Goal: Task Accomplishment & Management: Use online tool/utility

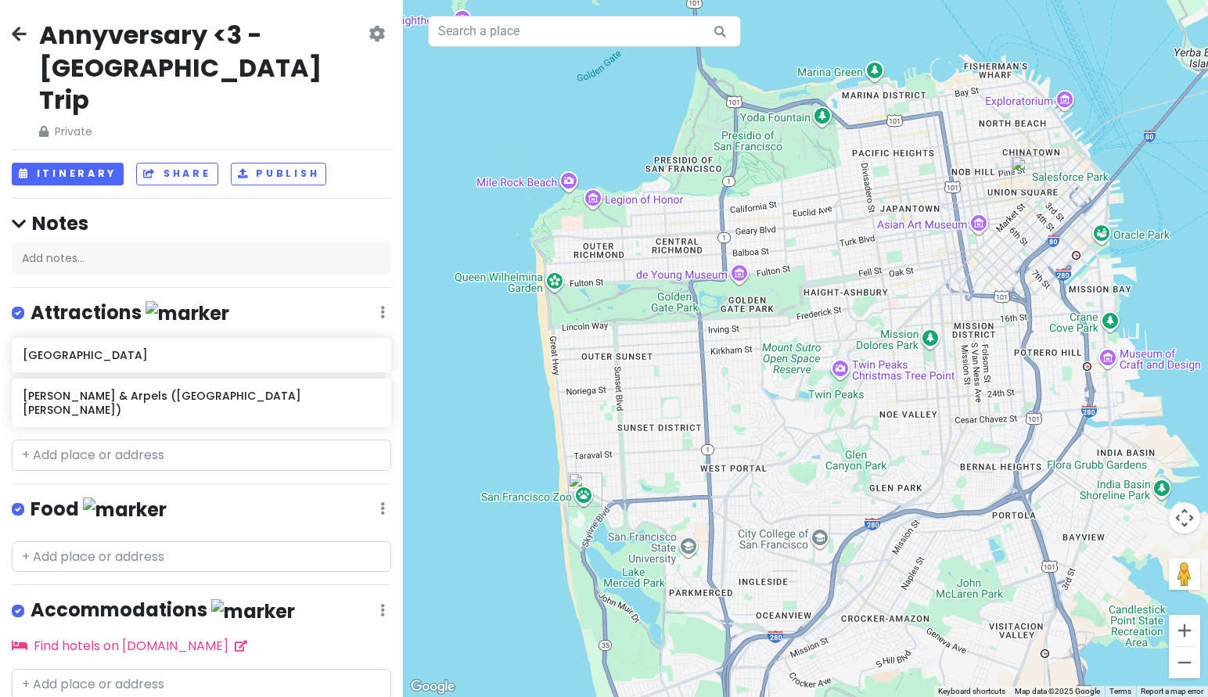
scroll to position [5, 0]
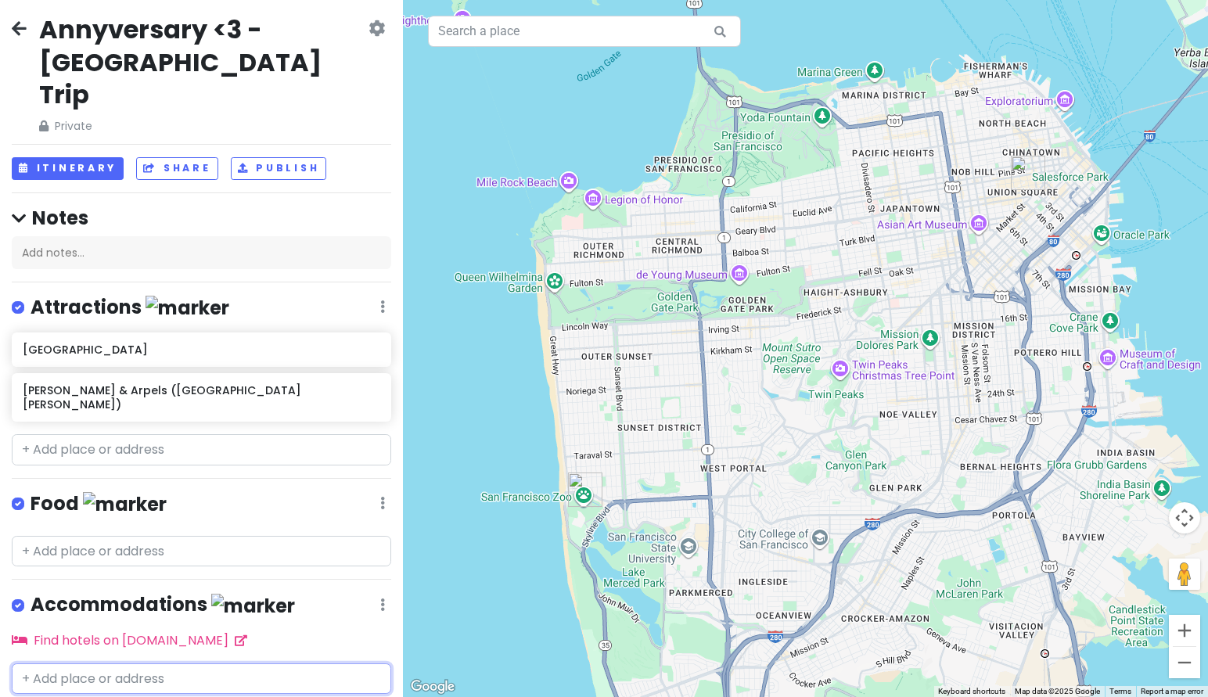
paste input "Hyatt Centric Fisherman's Wharf [GEOGRAPHIC_DATA]"
type input "Hyatt Centric Fisherman's Wharf [GEOGRAPHIC_DATA]"
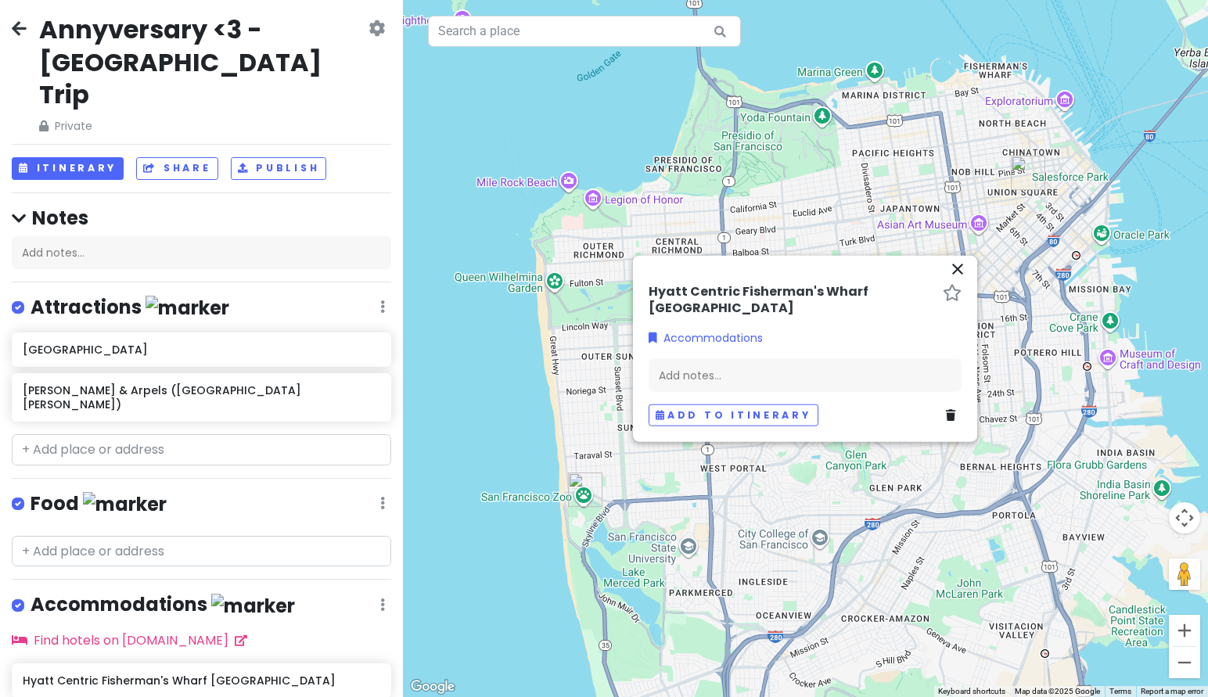
click at [957, 265] on icon "close" at bounding box center [957, 268] width 19 height 19
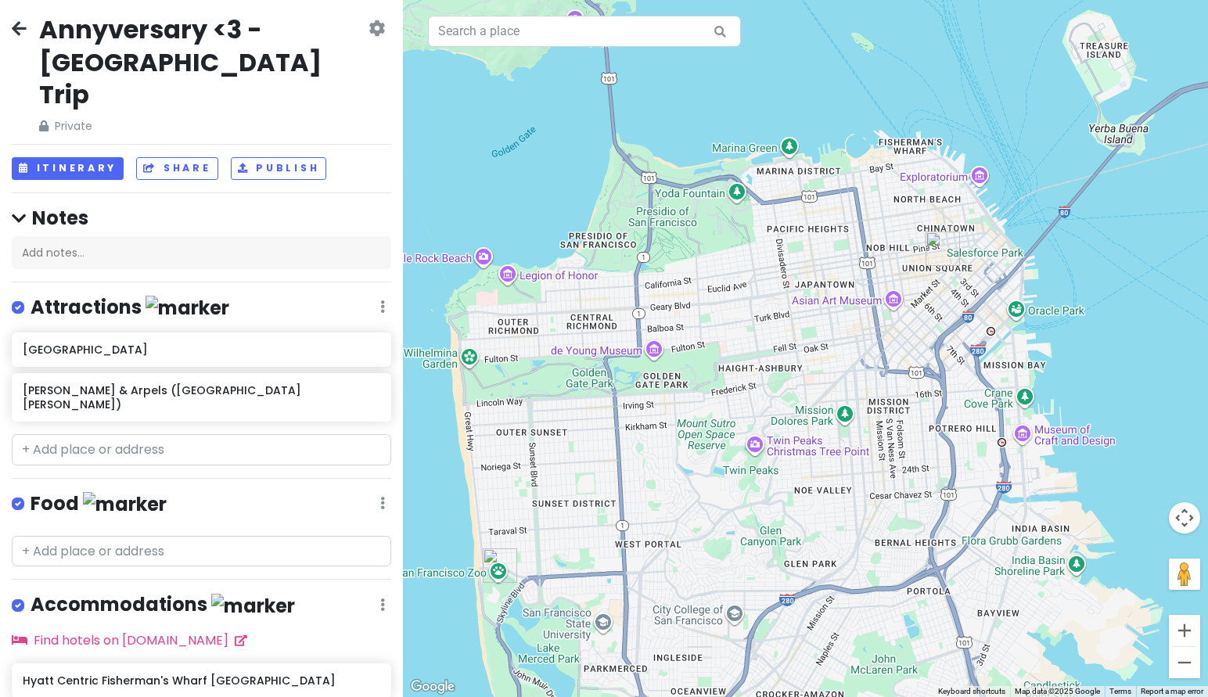
drag, startPoint x: 966, startPoint y: 216, endPoint x: 876, endPoint y: 296, distance: 120.8
click at [876, 296] on div at bounding box center [805, 348] width 805 height 697
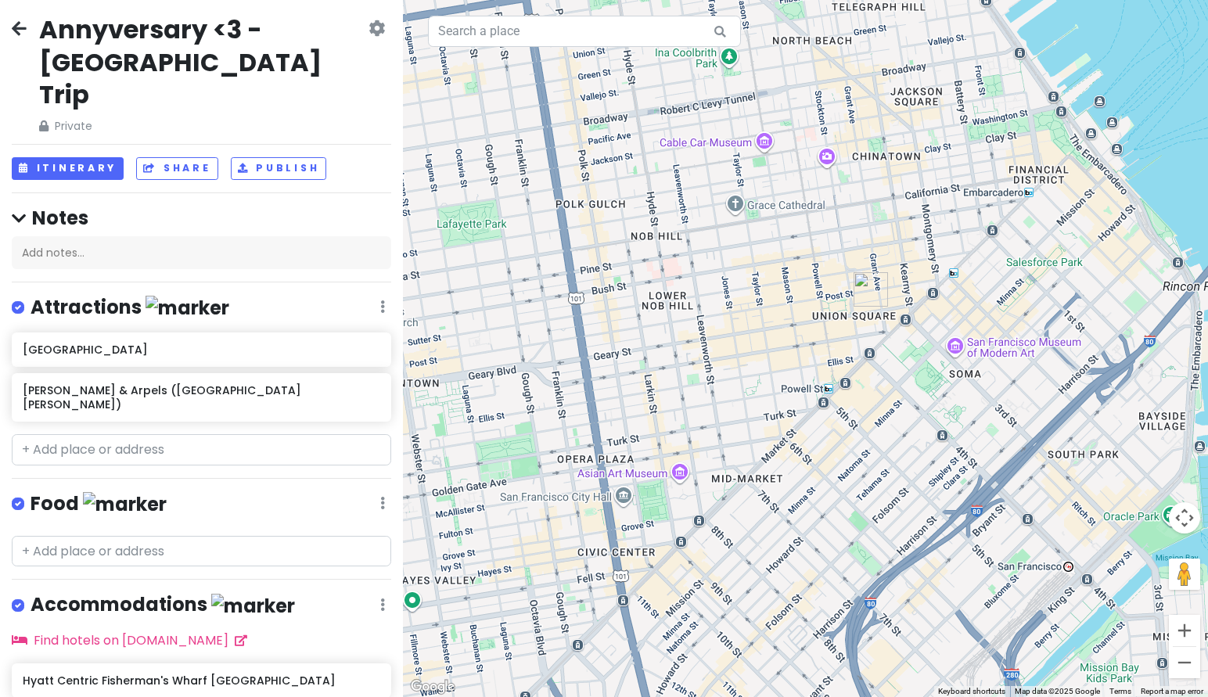
click at [873, 291] on img "Van Cleef & Arpels (San Francisco - Geary Street)" at bounding box center [870, 289] width 34 height 34
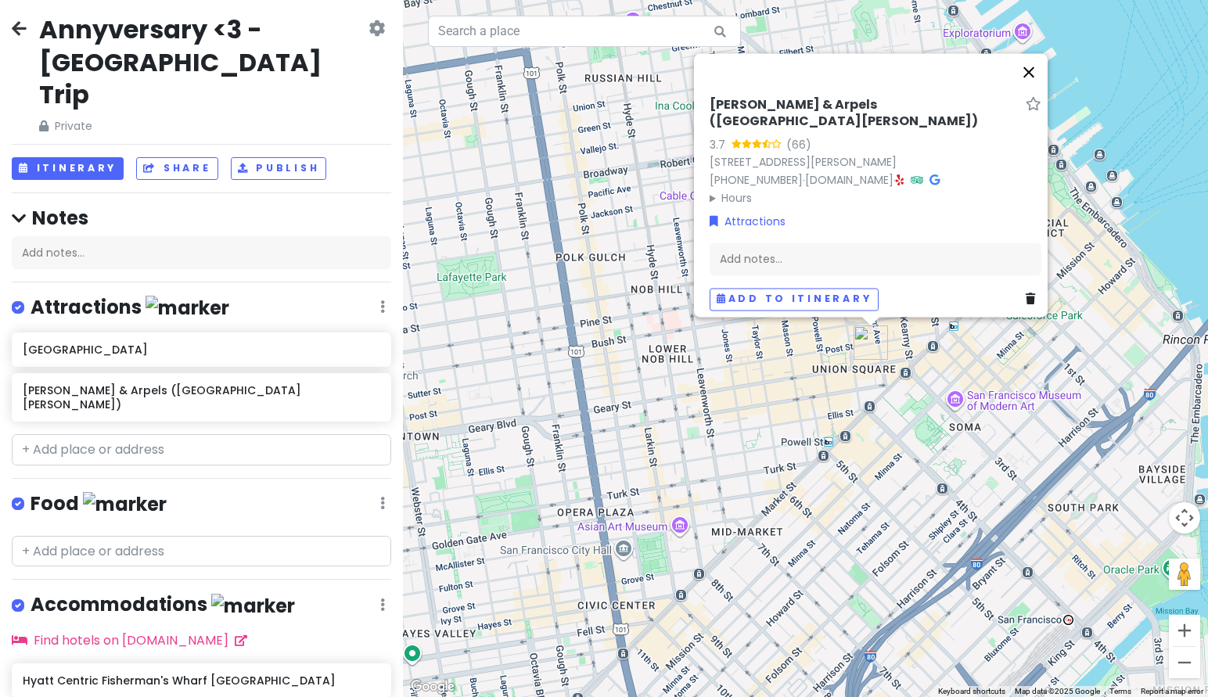
click at [1033, 67] on button "Close" at bounding box center [1029, 72] width 38 height 38
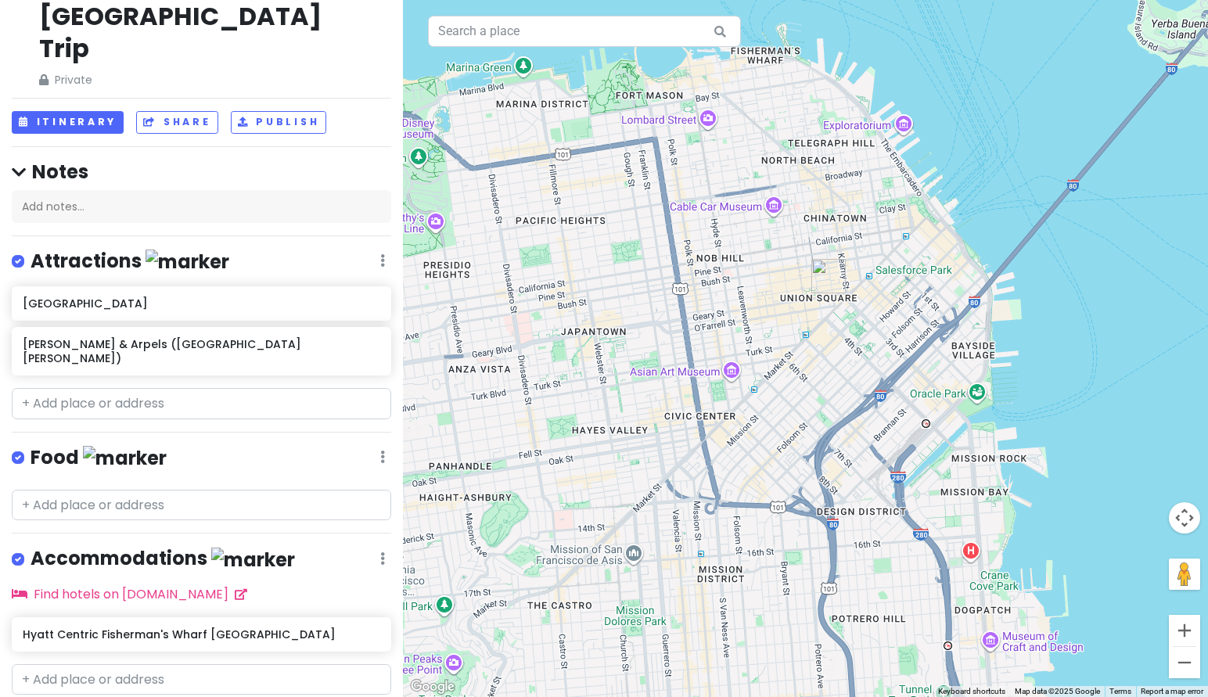
scroll to position [52, 0]
click at [255, 623] on div "Hyatt Centric Fisherman's Wharf [GEOGRAPHIC_DATA]" at bounding box center [196, 634] width 346 height 22
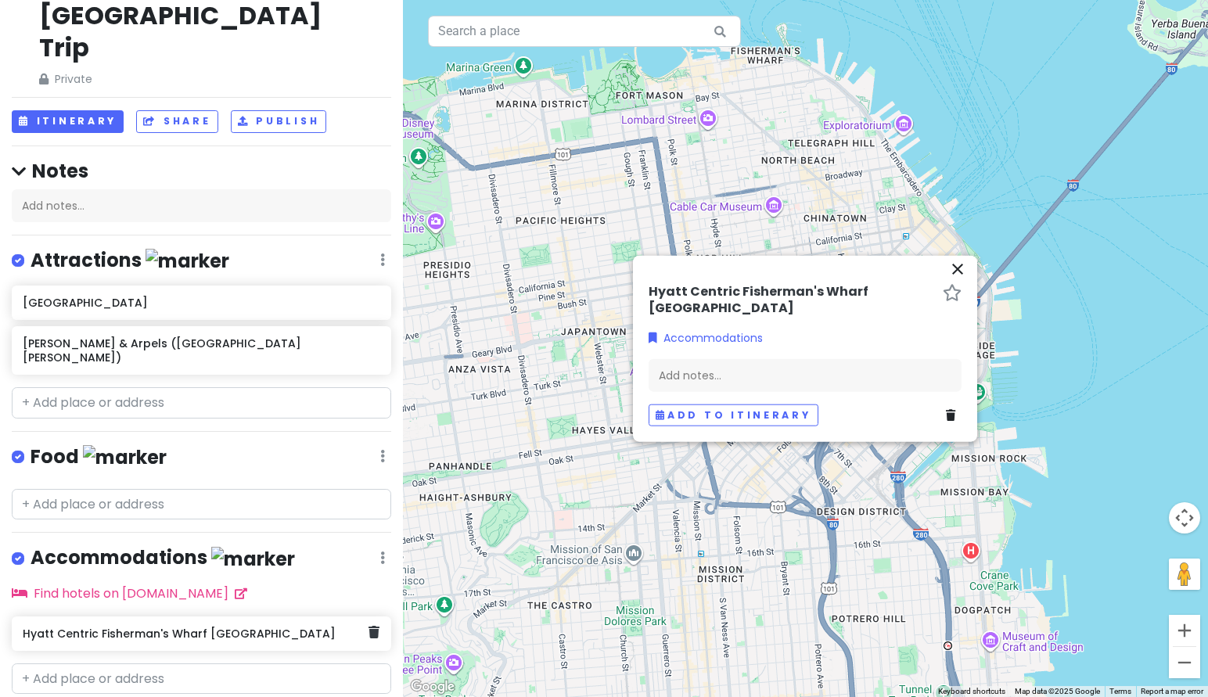
click at [255, 623] on div "Hyatt Centric Fisherman's Wharf [GEOGRAPHIC_DATA]" at bounding box center [196, 634] width 346 height 22
click at [138, 336] on h6 "[PERSON_NAME] & Arpels ([GEOGRAPHIC_DATA][PERSON_NAME])" at bounding box center [196, 350] width 346 height 28
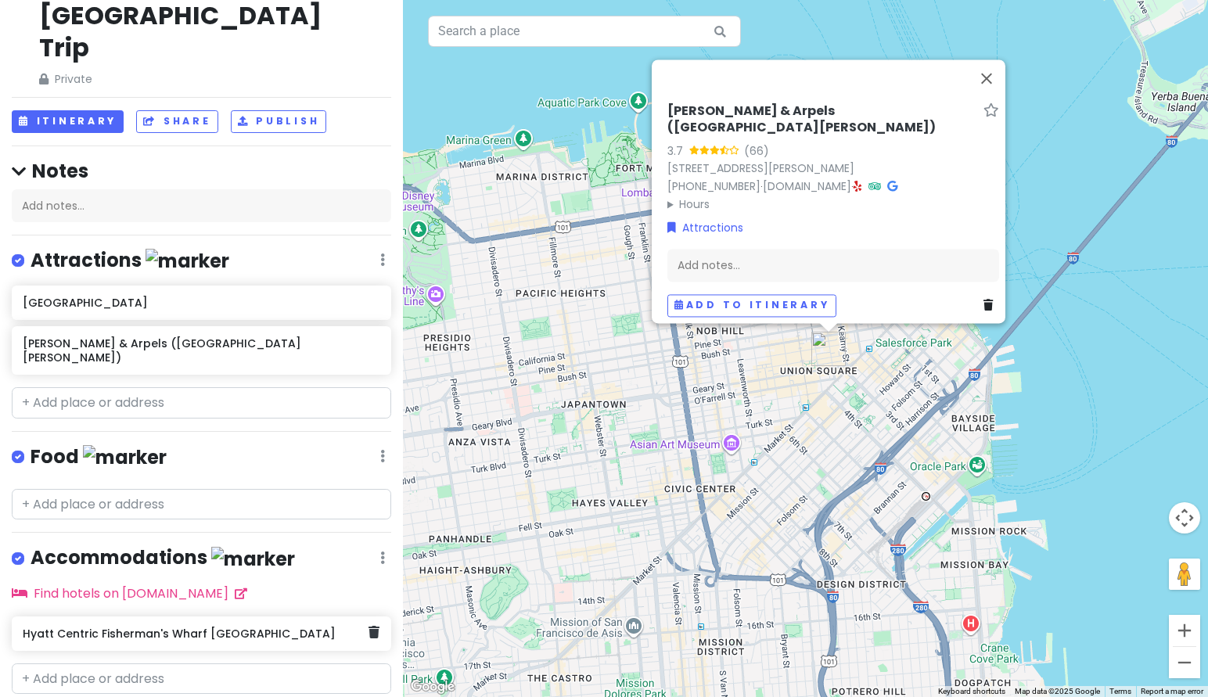
click at [153, 627] on h6 "Hyatt Centric Fisherman's Wharf [GEOGRAPHIC_DATA]" at bounding box center [196, 634] width 346 height 14
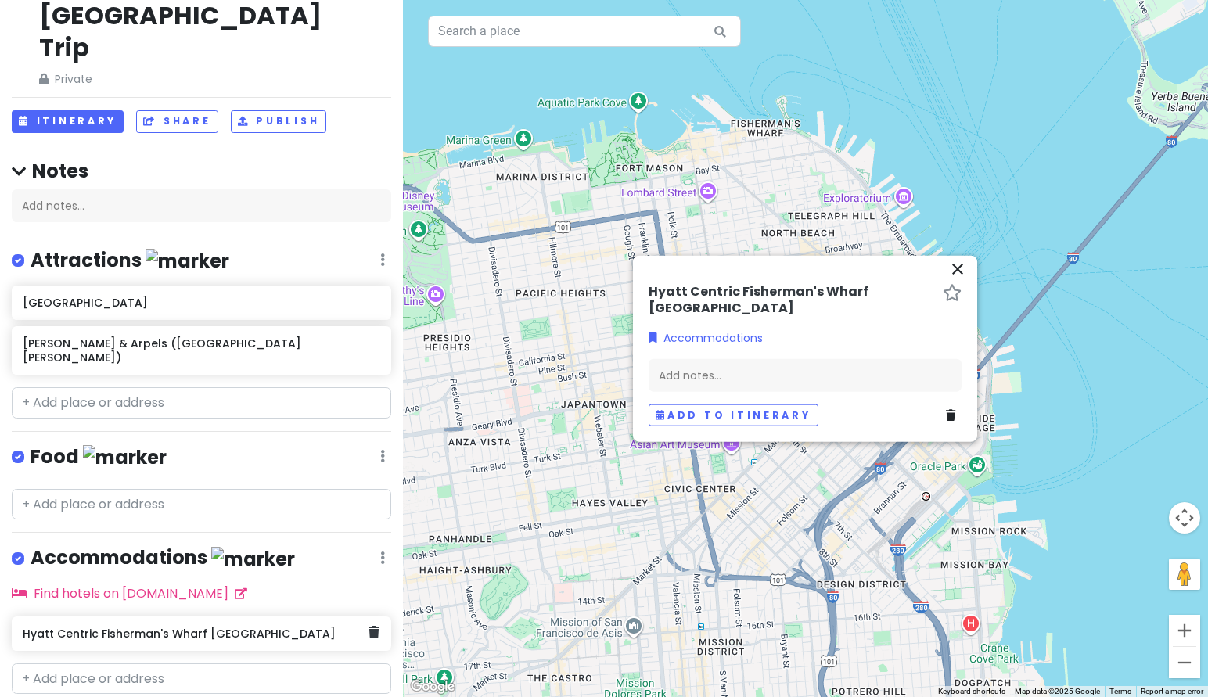
click at [153, 627] on h6 "Hyatt Centric Fisherman's Wharf [GEOGRAPHIC_DATA]" at bounding box center [196, 634] width 346 height 14
click at [113, 663] on input "text" at bounding box center [201, 678] width 379 height 31
paste input "[STREET_ADDRESS]"
type input "[STREET_ADDRESS]"
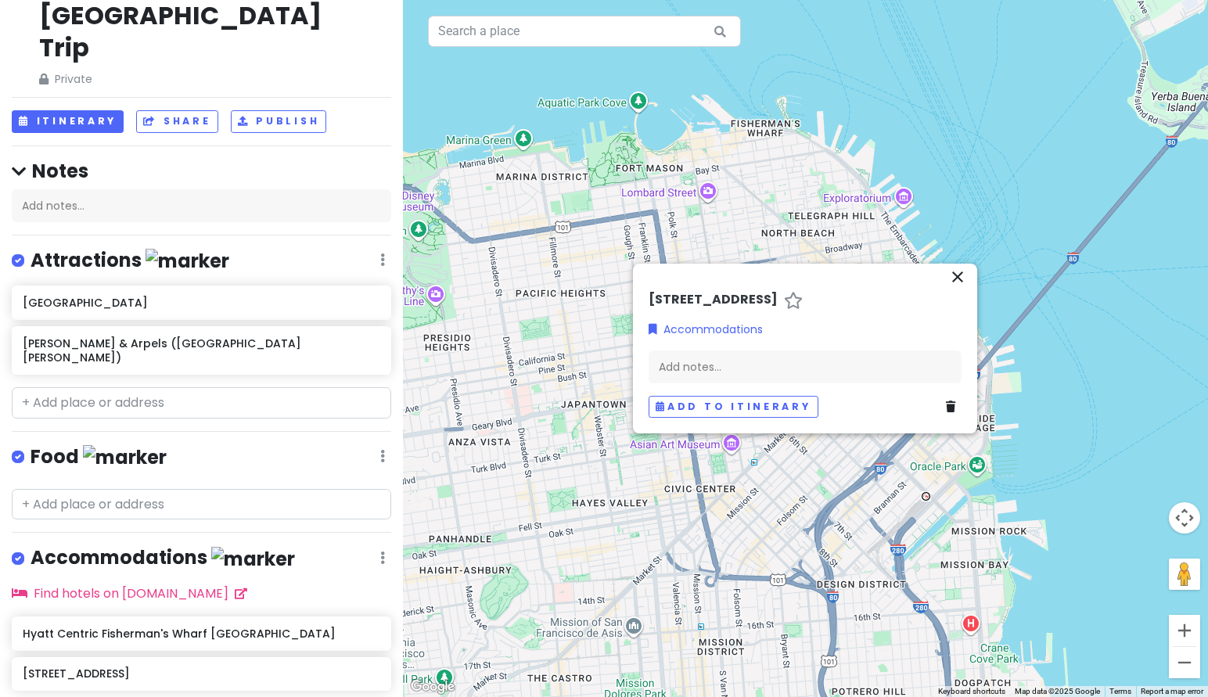
click at [963, 268] on icon "close" at bounding box center [957, 277] width 19 height 19
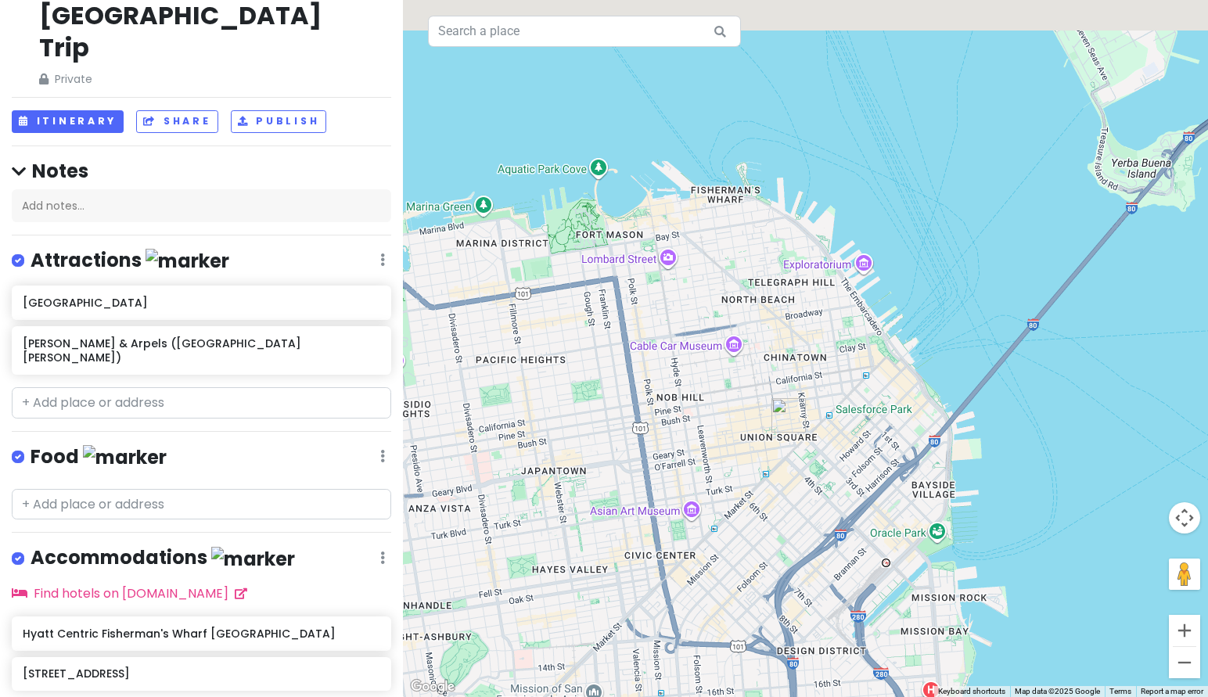
drag, startPoint x: 812, startPoint y: 277, endPoint x: 749, endPoint y: 385, distance: 124.8
click at [765, 359] on div at bounding box center [805, 348] width 805 height 697
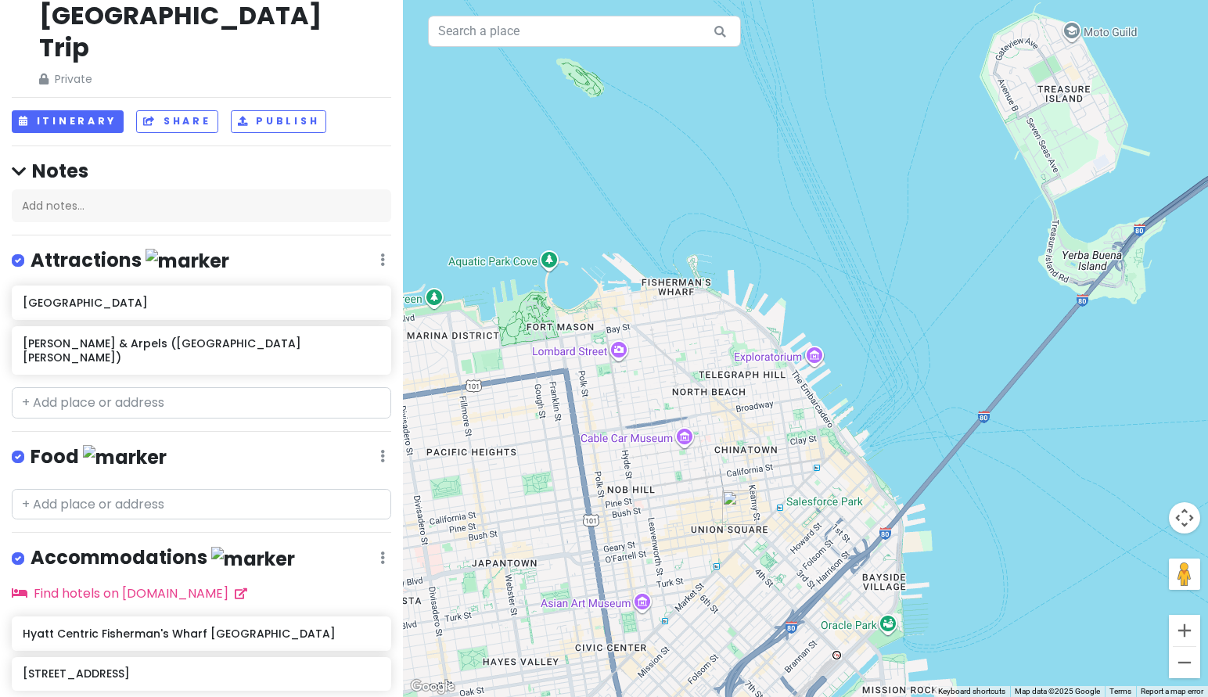
click at [31, 548] on label at bounding box center [31, 548] width 0 height 0
click at [31, 548] on input "checkbox" at bounding box center [36, 553] width 10 height 10
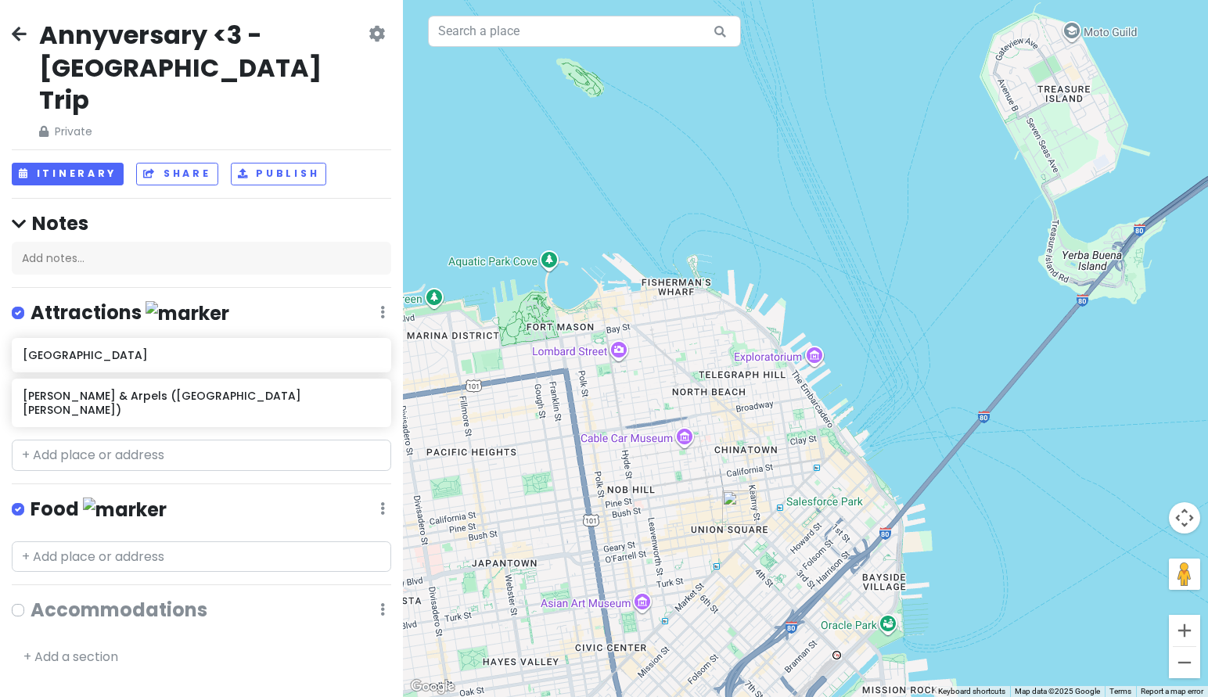
click at [31, 600] on label at bounding box center [31, 600] width 0 height 0
click at [31, 600] on input "checkbox" at bounding box center [36, 605] width 10 height 10
checkbox input "true"
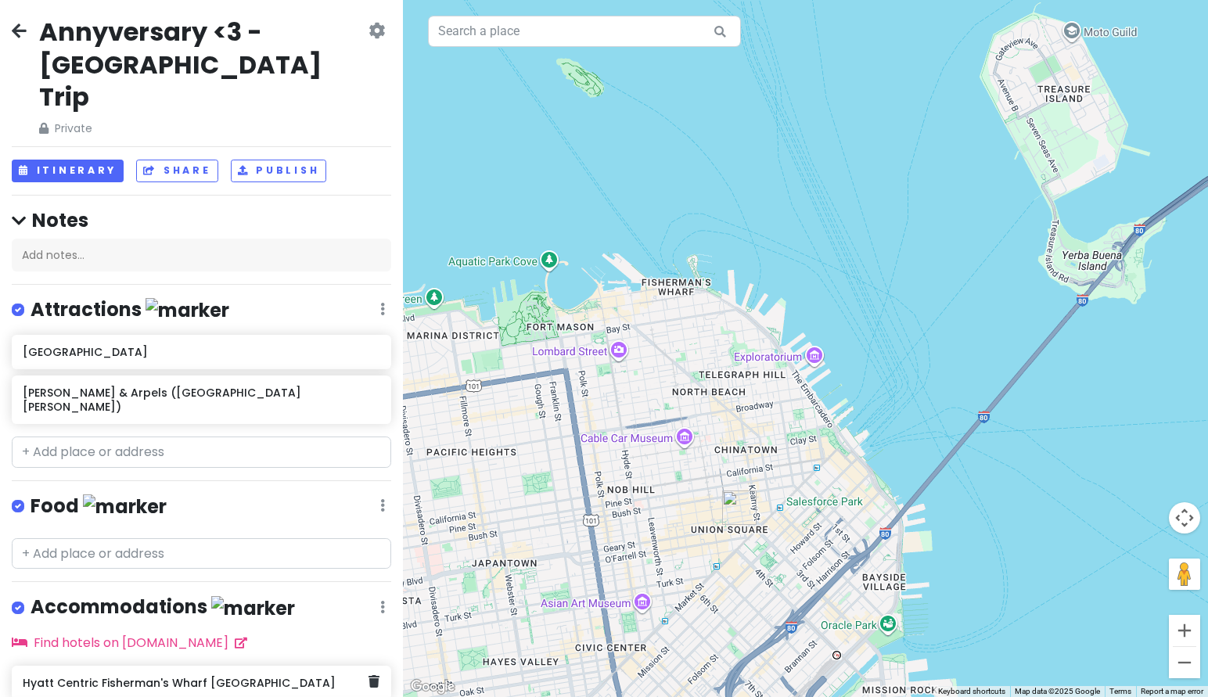
scroll to position [17, 0]
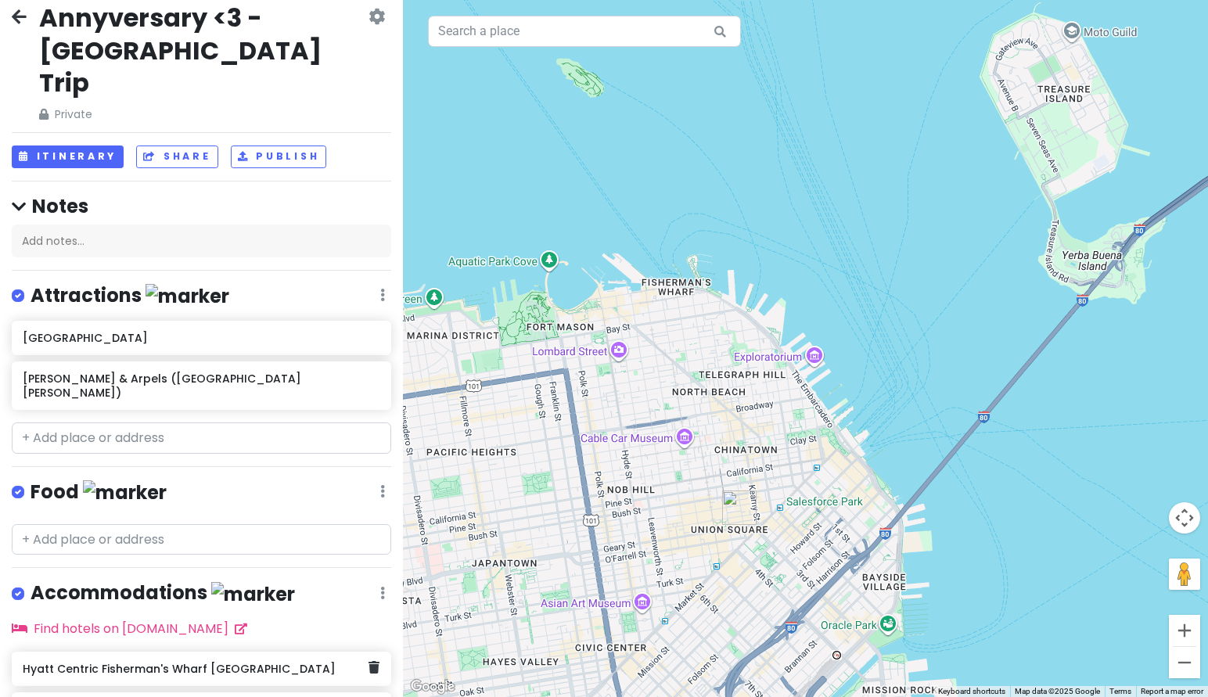
click at [232, 662] on h6 "Hyatt Centric Fisherman's Wharf [GEOGRAPHIC_DATA]" at bounding box center [196, 669] width 346 height 14
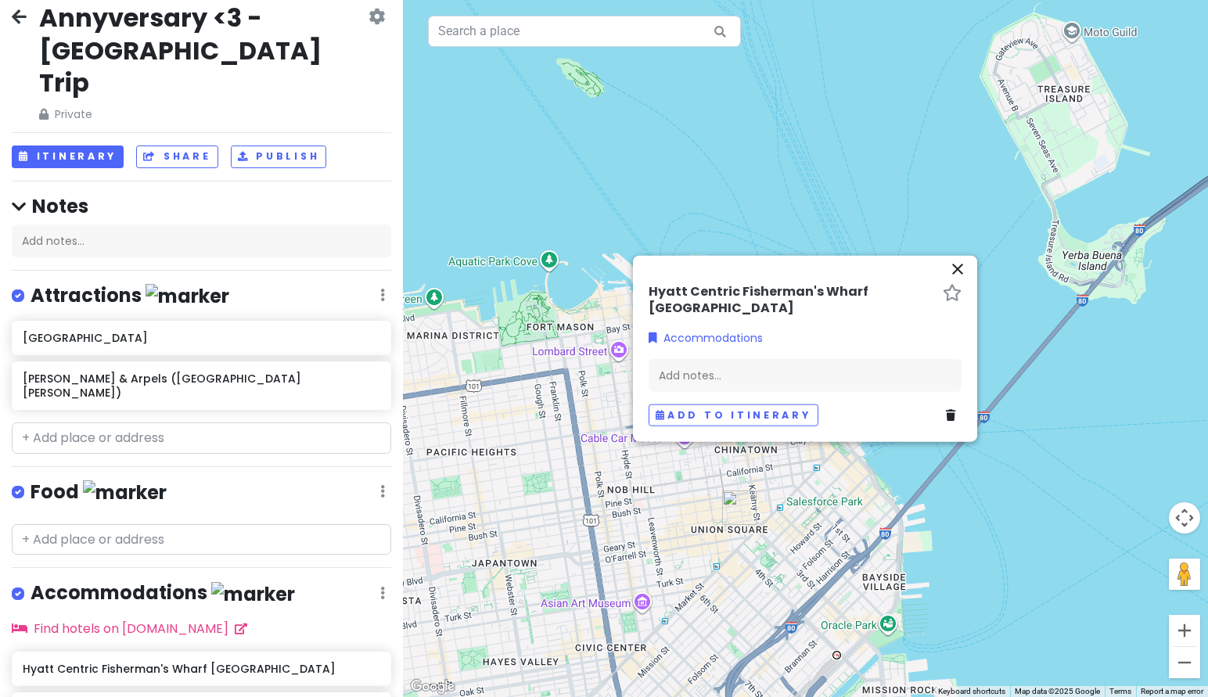
click at [258, 696] on h6 "[STREET_ADDRESS]" at bounding box center [196, 709] width 346 height 14
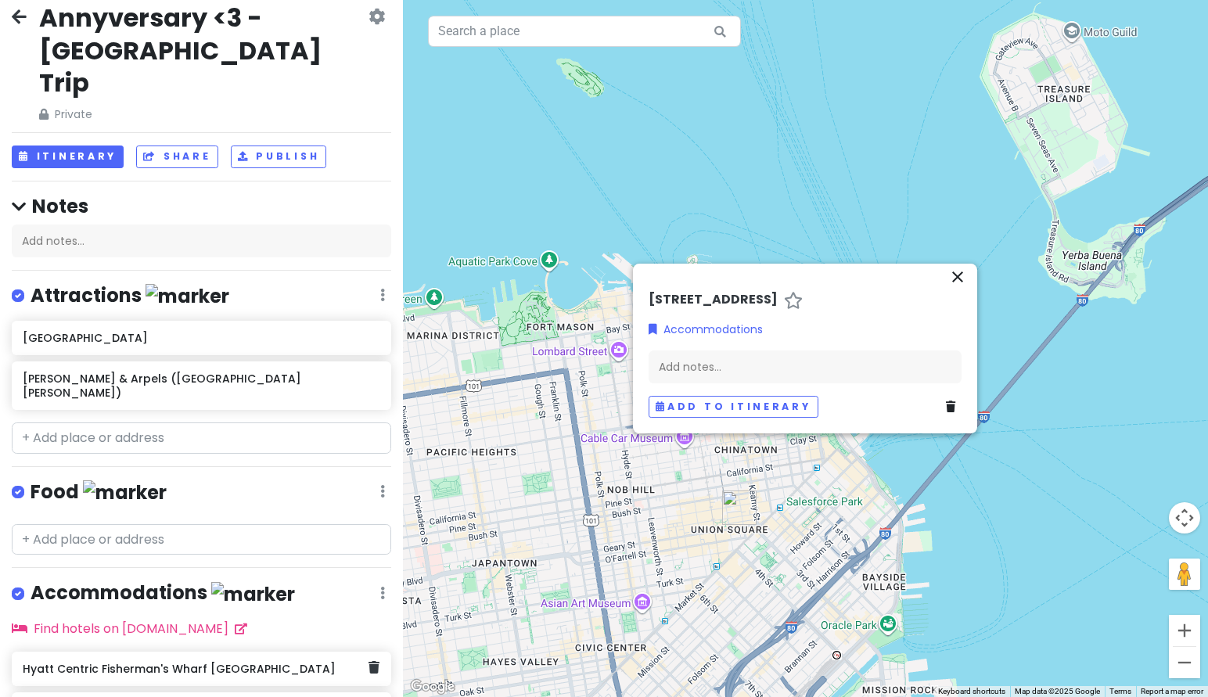
click at [235, 662] on h6 "Hyatt Centric Fisherman's Wharf [GEOGRAPHIC_DATA]" at bounding box center [196, 669] width 346 height 14
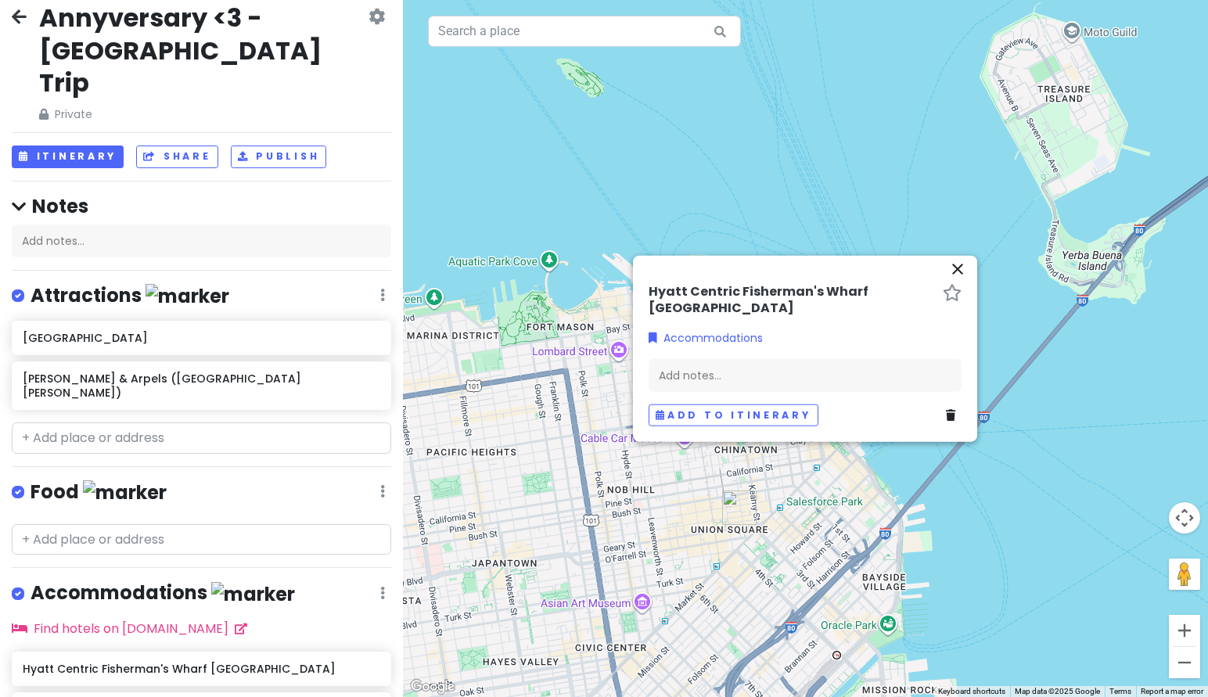
click at [539, 611] on div at bounding box center [805, 348] width 805 height 697
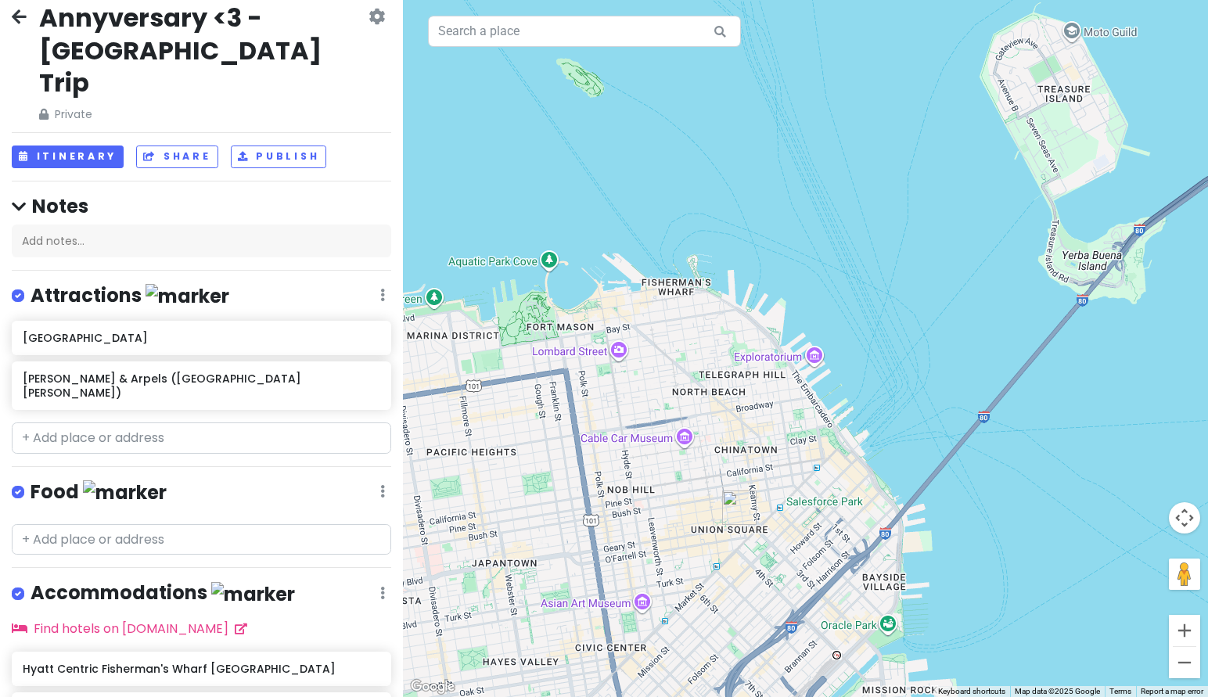
click at [691, 608] on div at bounding box center [805, 348] width 805 height 697
click at [702, 608] on div at bounding box center [805, 348] width 805 height 697
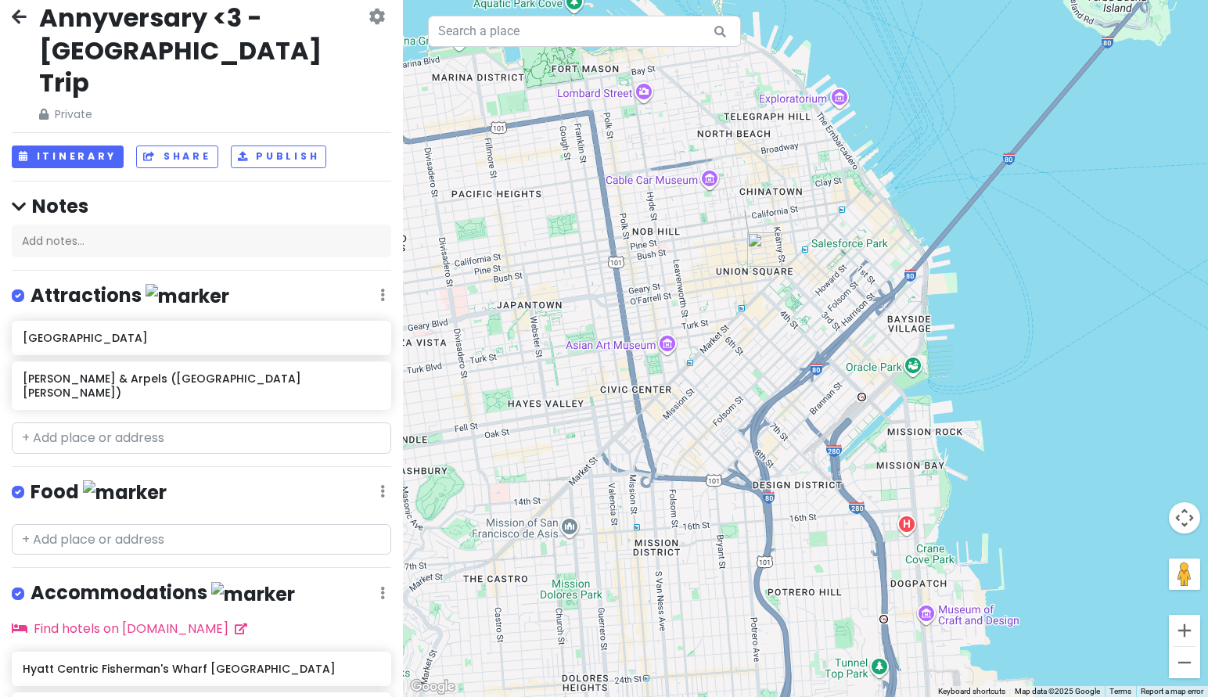
drag, startPoint x: 878, startPoint y: 468, endPoint x: 903, endPoint y: 208, distance: 260.9
click at [903, 208] on div at bounding box center [805, 348] width 805 height 697
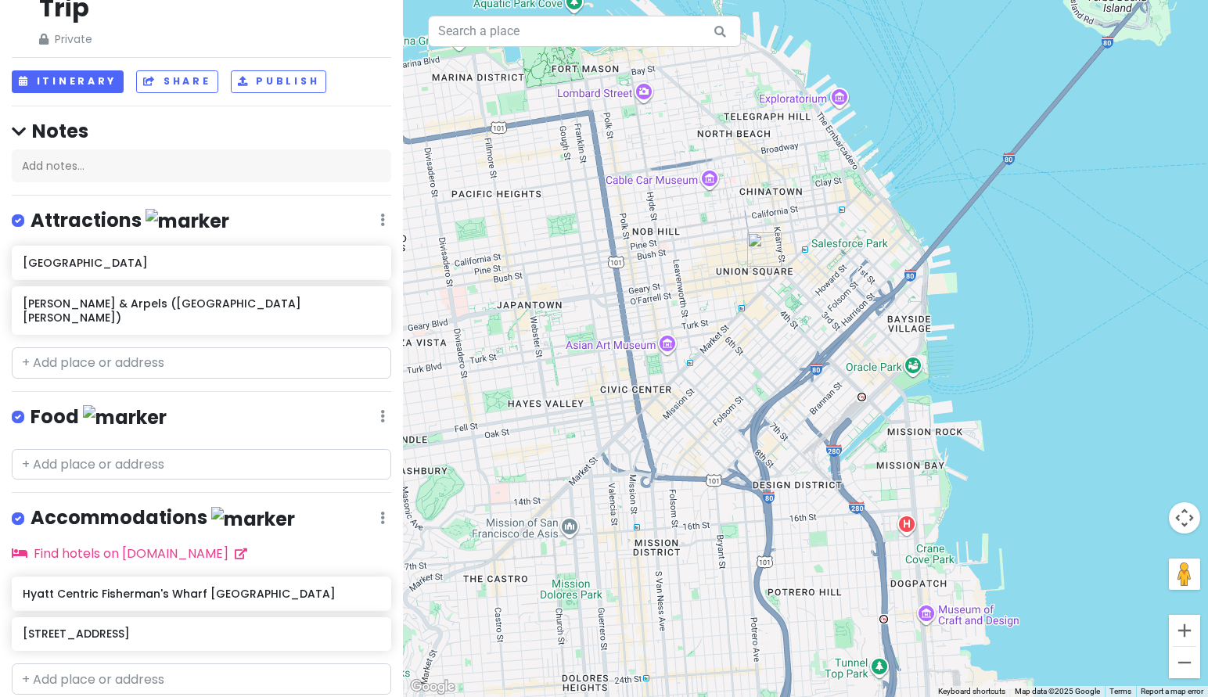
scroll to position [3, 0]
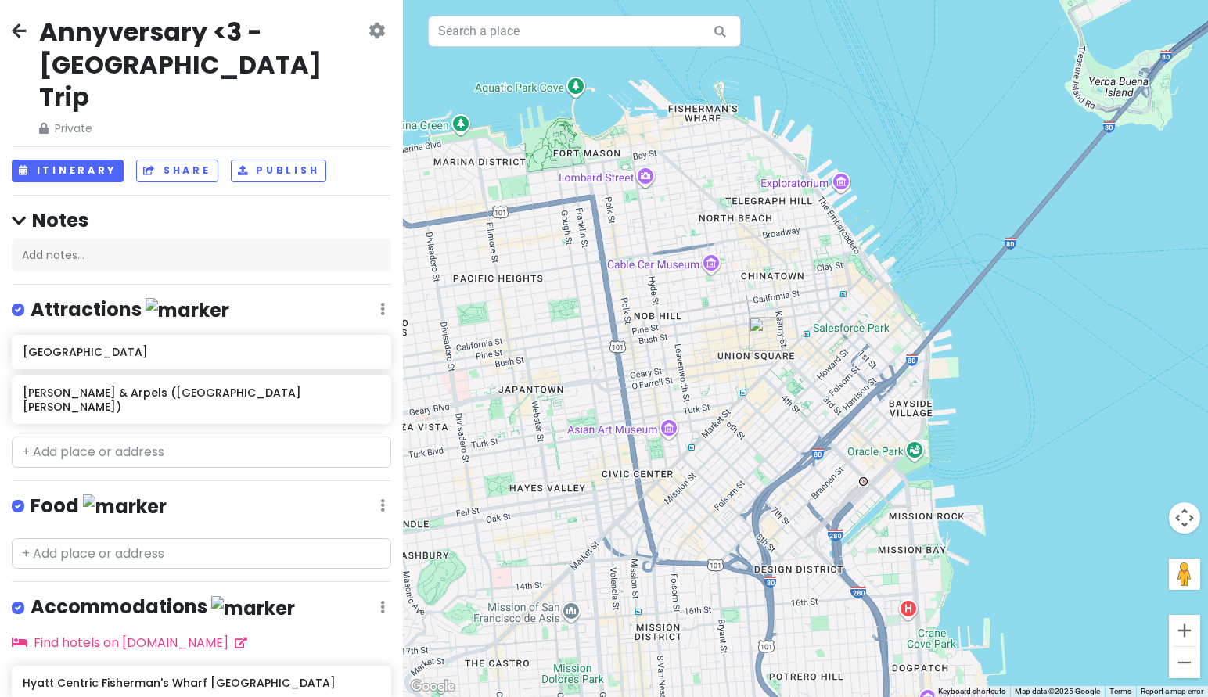
drag, startPoint x: 821, startPoint y: 369, endPoint x: 821, endPoint y: 483, distance: 113.4
click at [821, 483] on div at bounding box center [805, 348] width 805 height 697
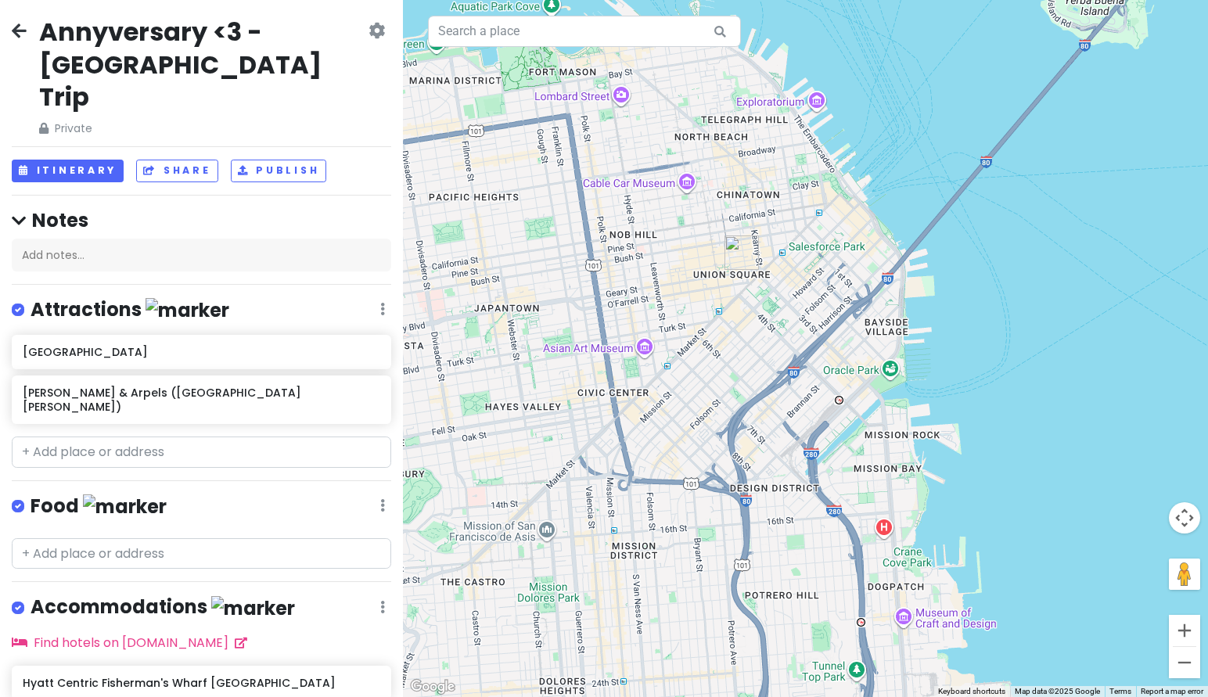
drag, startPoint x: 821, startPoint y: 481, endPoint x: 797, endPoint y: 368, distance: 116.0
click at [797, 368] on div at bounding box center [805, 348] width 805 height 697
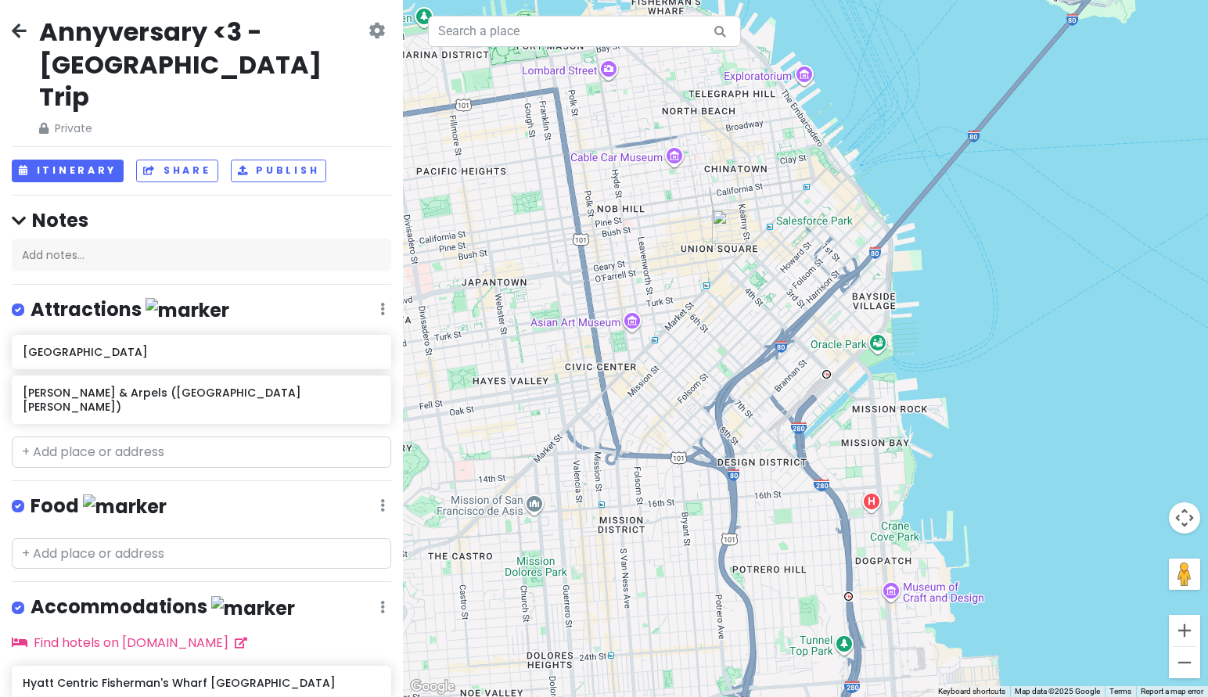
click at [868, 507] on div at bounding box center [805, 348] width 805 height 697
click at [871, 500] on div at bounding box center [805, 348] width 805 height 697
click at [163, 494] on div "Food Edit Reorder Delete List" at bounding box center [201, 510] width 379 height 32
click at [253, 537] on div "Annyversary <3 - [GEOGRAPHIC_DATA] Trip Private Change Dates Make a Copy Delete…" at bounding box center [201, 348] width 403 height 697
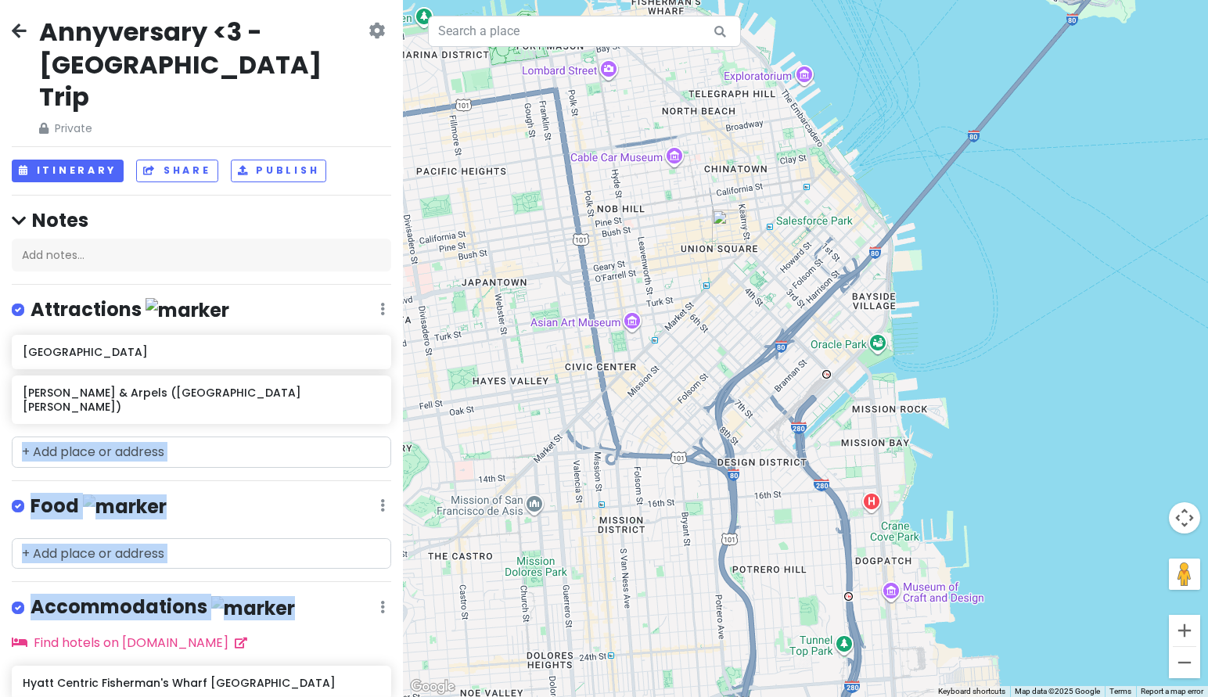
drag, startPoint x: 300, startPoint y: 547, endPoint x: 290, endPoint y: 404, distance: 143.5
click at [290, 404] on div "Annyversary <3 - [GEOGRAPHIC_DATA] Trip Private Change Dates Make a Copy Delete…" at bounding box center [201, 348] width 403 height 697
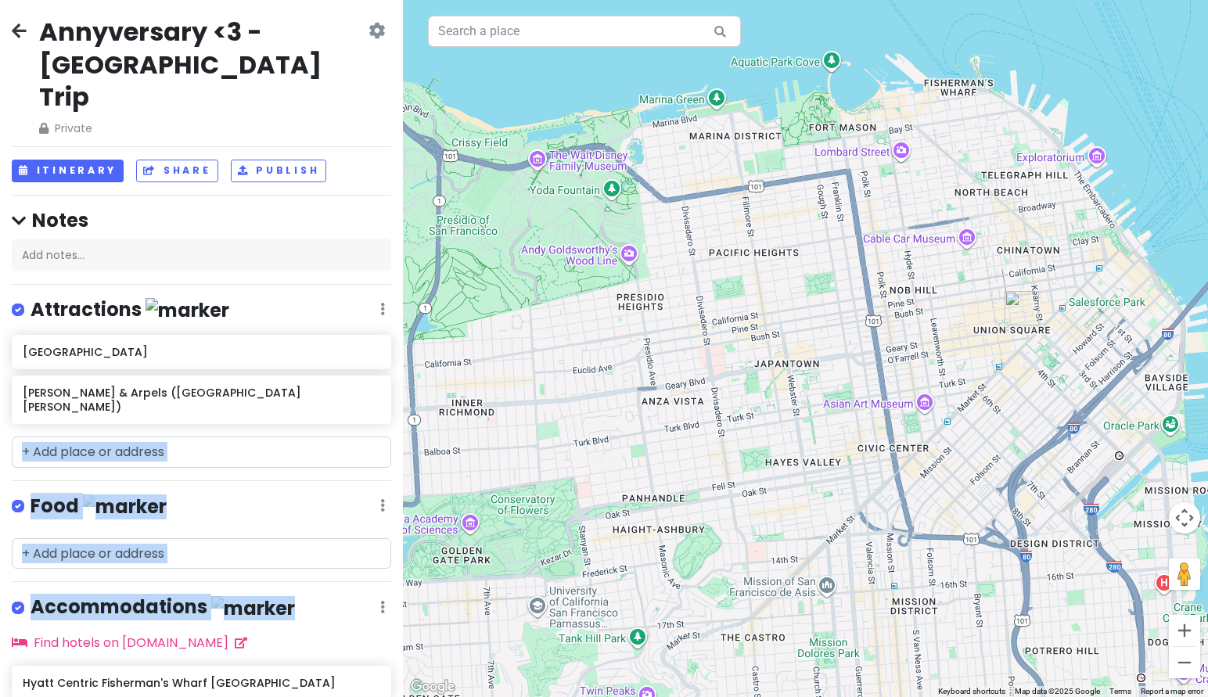
drag, startPoint x: 681, startPoint y: 383, endPoint x: 978, endPoint y: 465, distance: 307.6
click at [976, 465] on div at bounding box center [805, 348] width 805 height 697
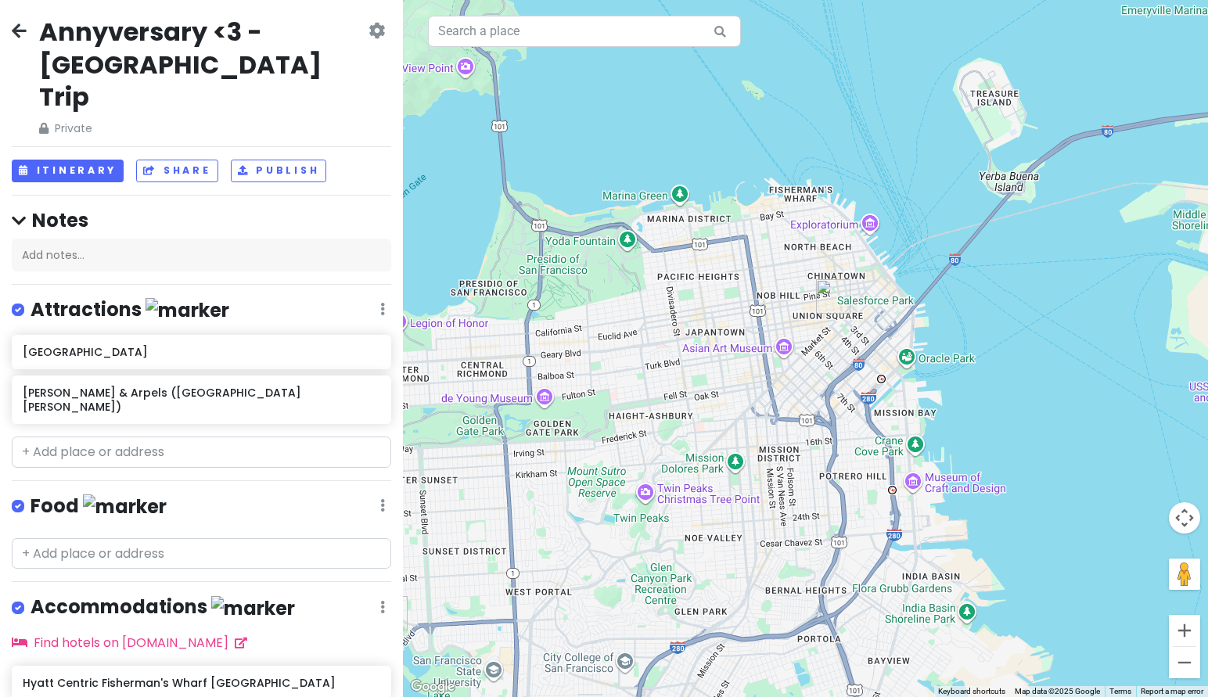
drag, startPoint x: 932, startPoint y: 445, endPoint x: 806, endPoint y: 384, distance: 139.9
click at [806, 384] on div at bounding box center [805, 348] width 805 height 697
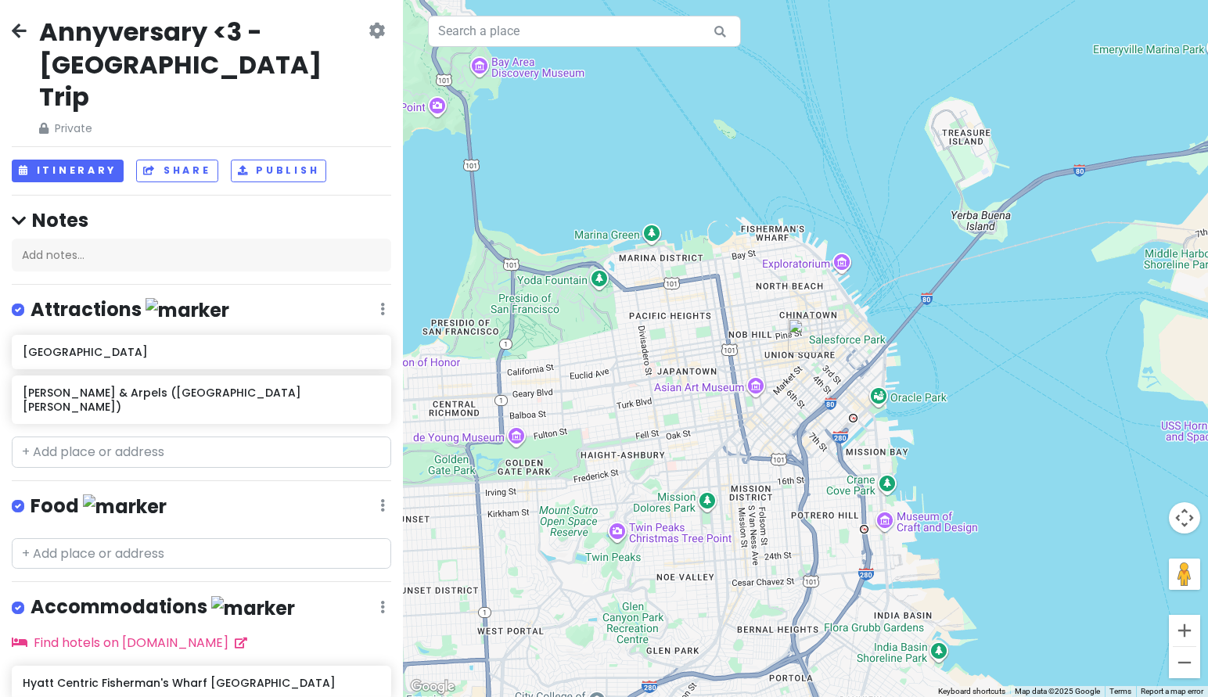
drag, startPoint x: 820, startPoint y: 365, endPoint x: 790, endPoint y: 404, distance: 49.1
click at [790, 404] on div at bounding box center [805, 348] width 805 height 697
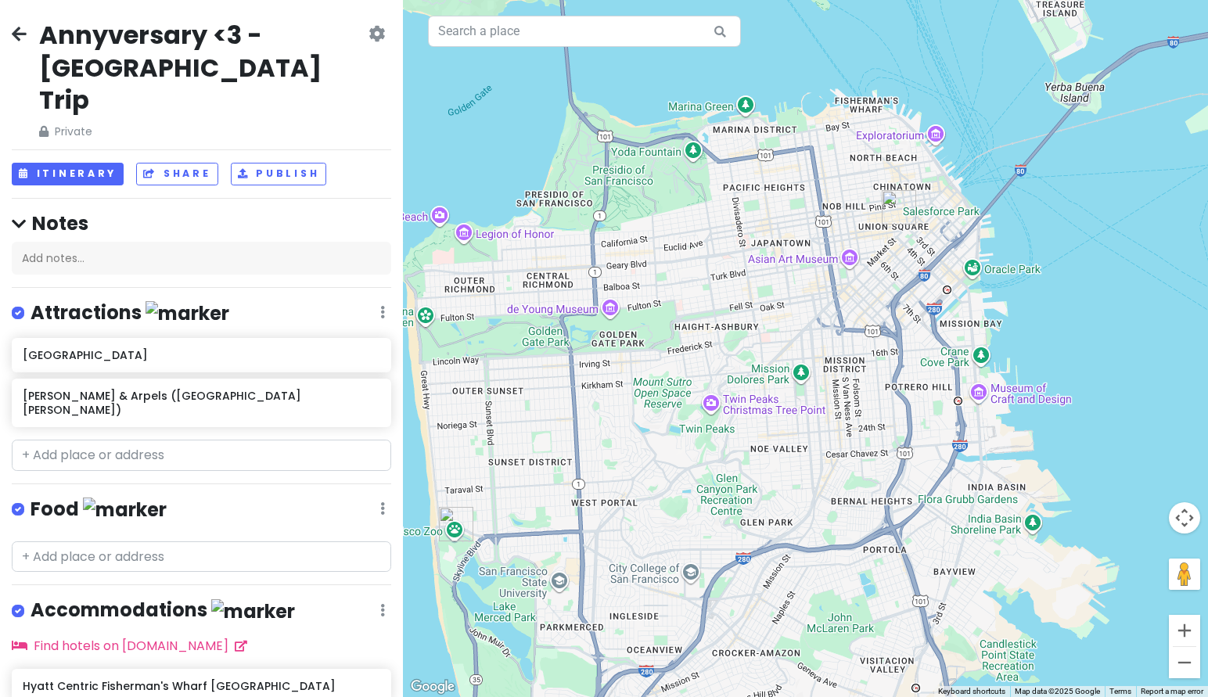
drag, startPoint x: 976, startPoint y: 316, endPoint x: 846, endPoint y: 350, distance: 135.1
click at [846, 350] on div at bounding box center [805, 348] width 805 height 697
click at [88, 497] on img at bounding box center [125, 509] width 84 height 24
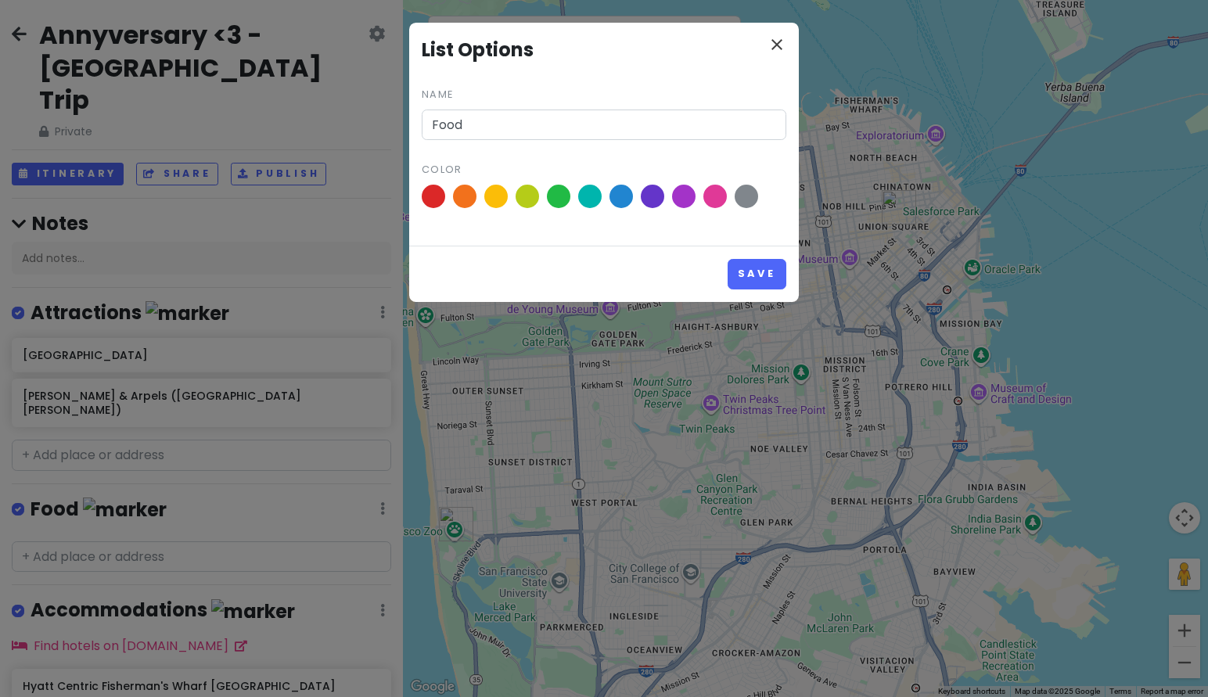
click at [777, 40] on icon "close" at bounding box center [776, 44] width 19 height 19
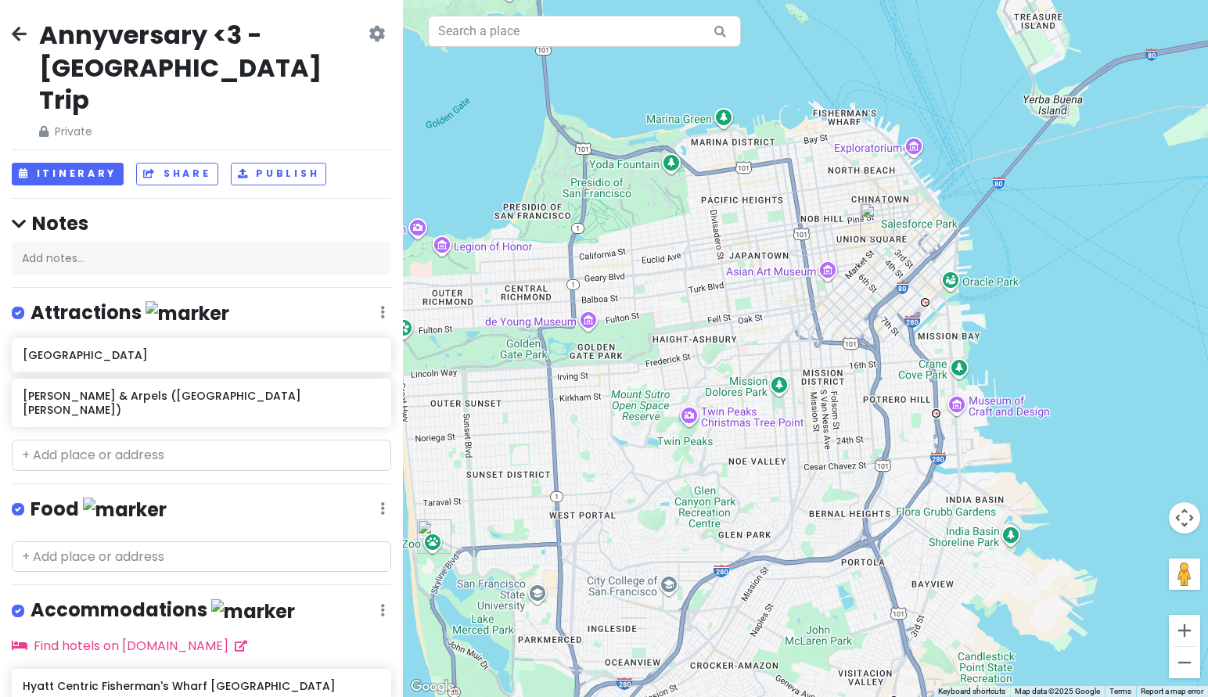
drag, startPoint x: 784, startPoint y: 269, endPoint x: 665, endPoint y: 365, distance: 152.5
click at [665, 365] on div at bounding box center [805, 348] width 805 height 697
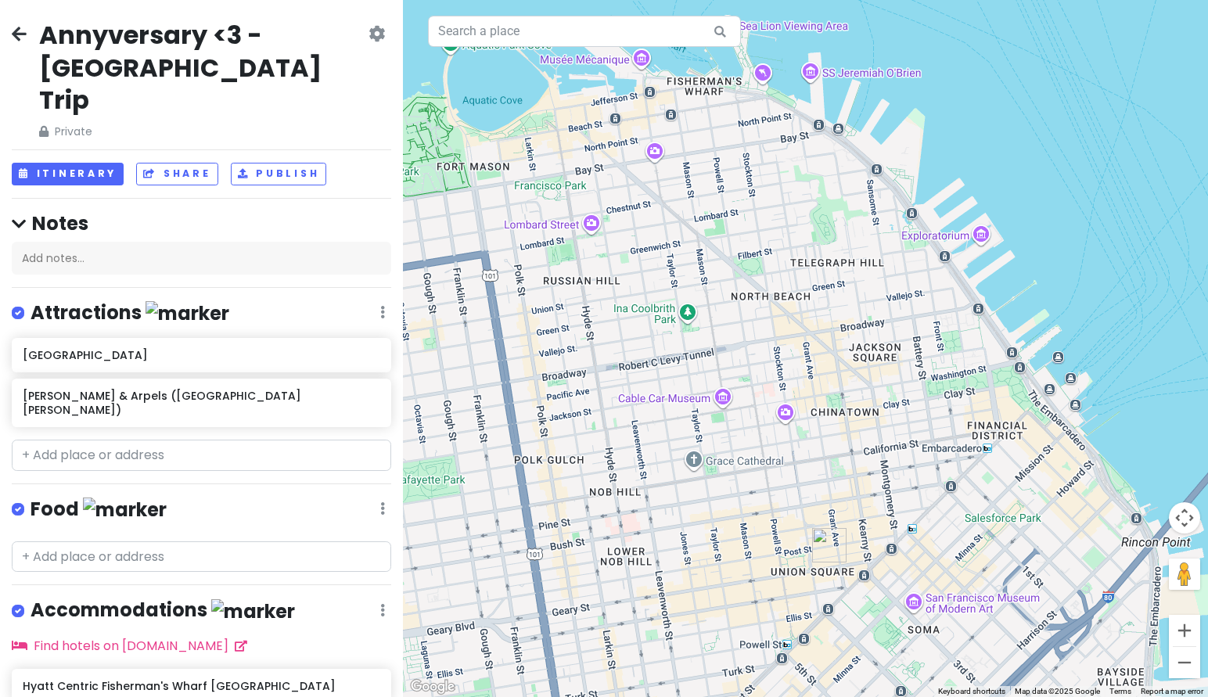
drag, startPoint x: 745, startPoint y: 260, endPoint x: 730, endPoint y: 361, distance: 102.1
click at [730, 361] on div at bounding box center [805, 348] width 805 height 697
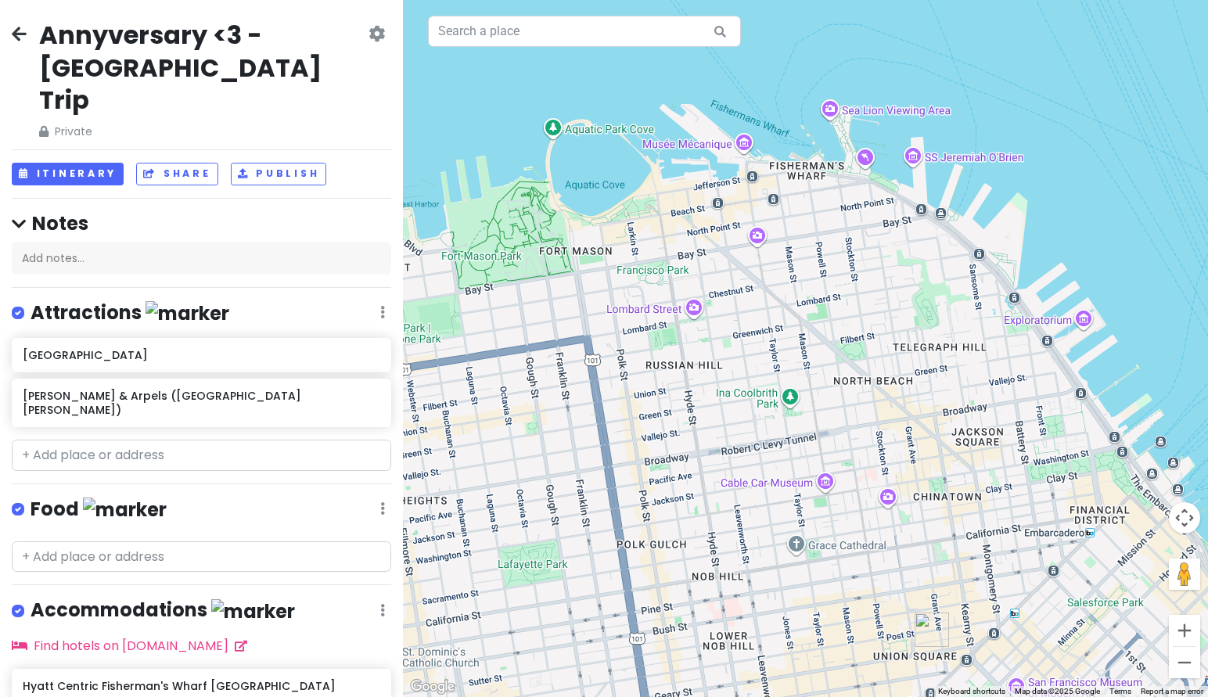
drag, startPoint x: 651, startPoint y: 271, endPoint x: 706, endPoint y: 262, distance: 55.4
click at [705, 262] on div at bounding box center [805, 348] width 805 height 697
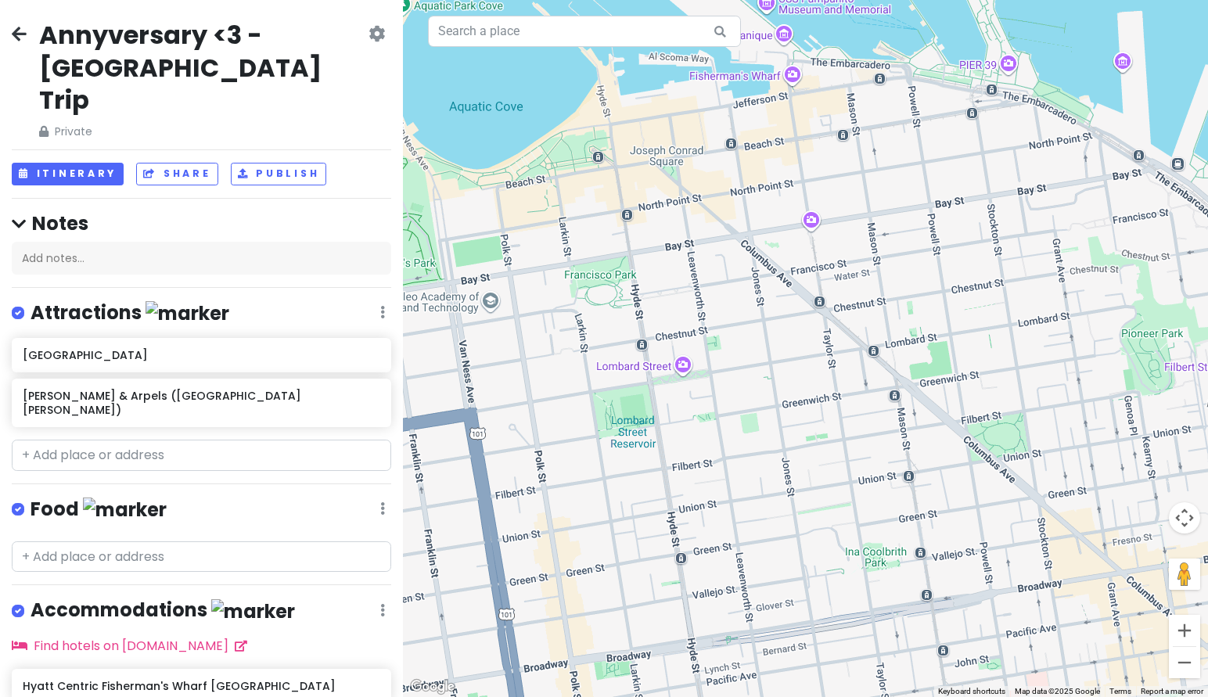
scroll to position [92, 0]
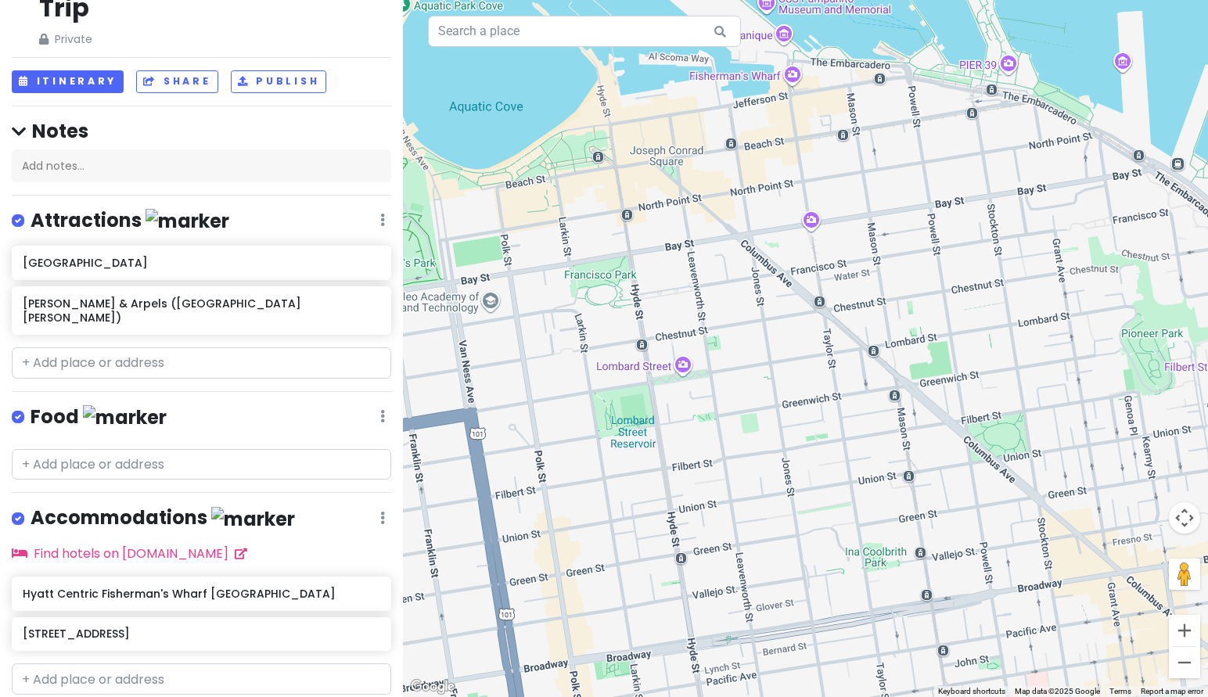
click at [809, 222] on div at bounding box center [805, 348] width 805 height 697
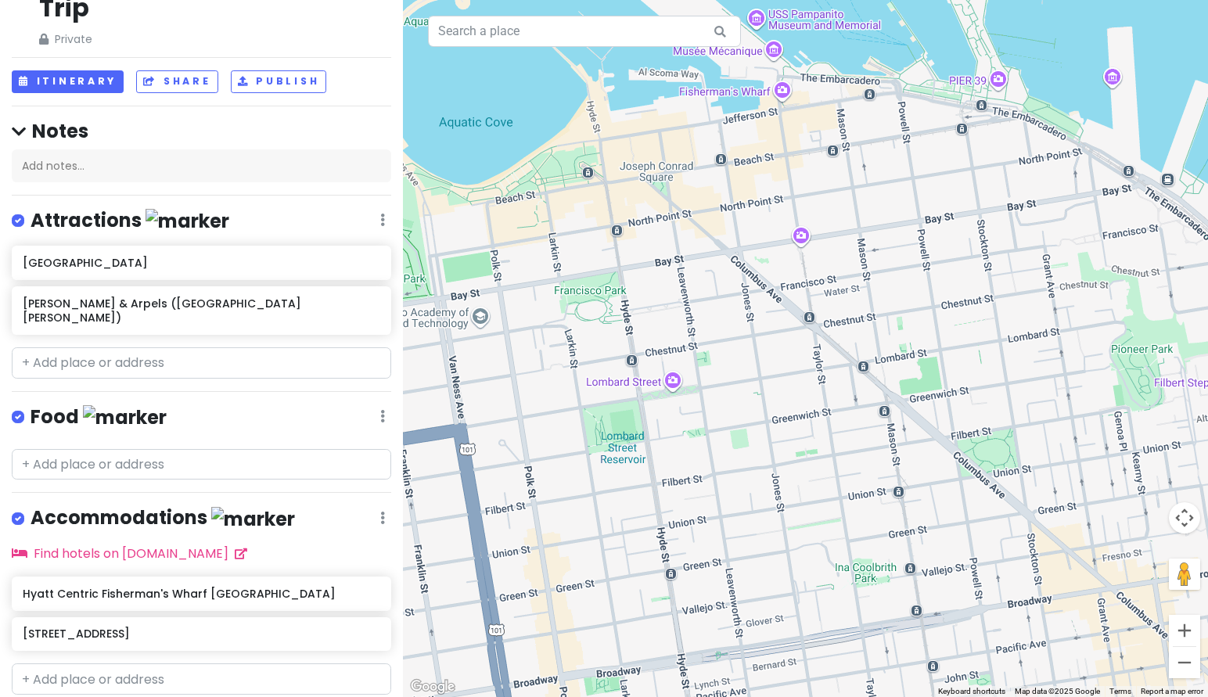
drag, startPoint x: 809, startPoint y: 222, endPoint x: 799, endPoint y: 239, distance: 20.0
click at [799, 239] on div at bounding box center [805, 348] width 805 height 697
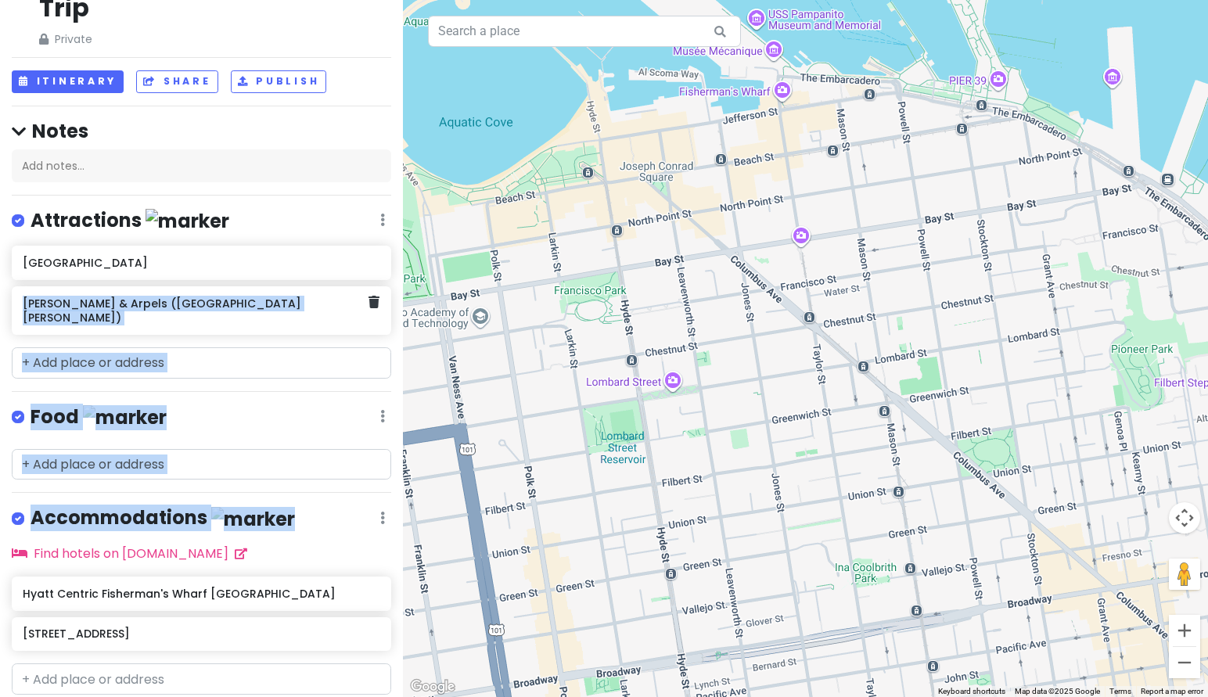
drag, startPoint x: 329, startPoint y: 460, endPoint x: 299, endPoint y: 233, distance: 228.9
click at [299, 235] on div "Annyversary <3 - [GEOGRAPHIC_DATA] Trip Private Change Dates Make a Copy Delete…" at bounding box center [201, 348] width 403 height 697
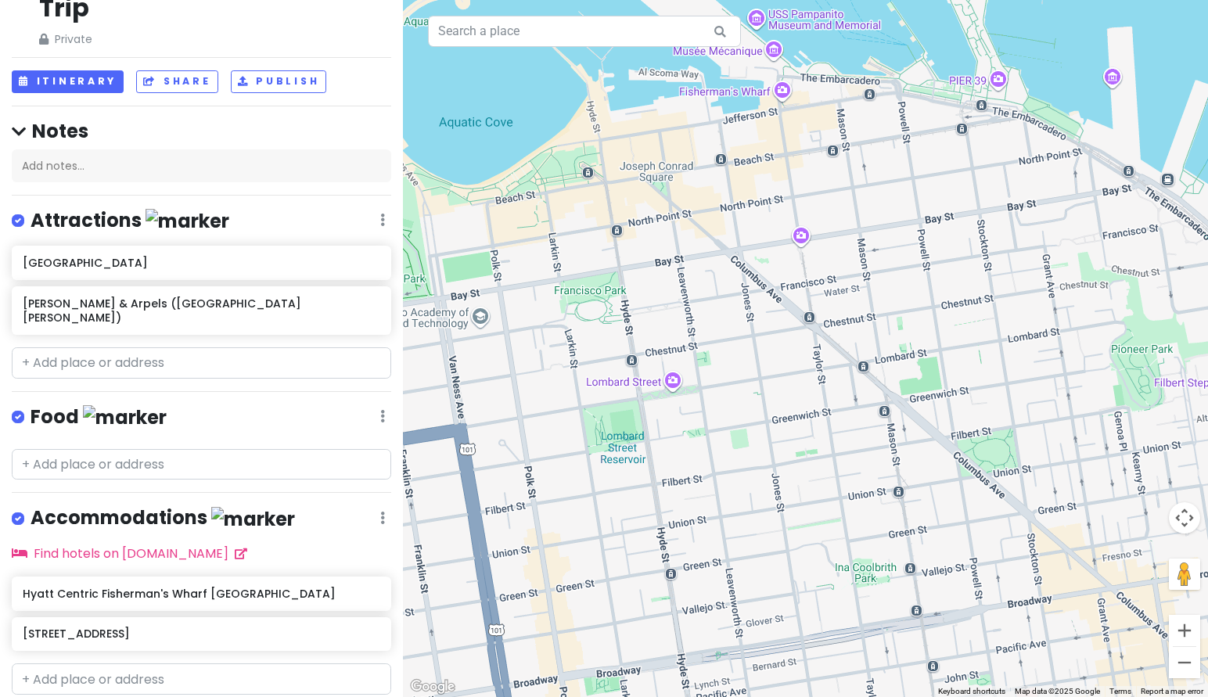
click at [312, 208] on div "Attractions Edit Reorder Delete List" at bounding box center [201, 224] width 379 height 32
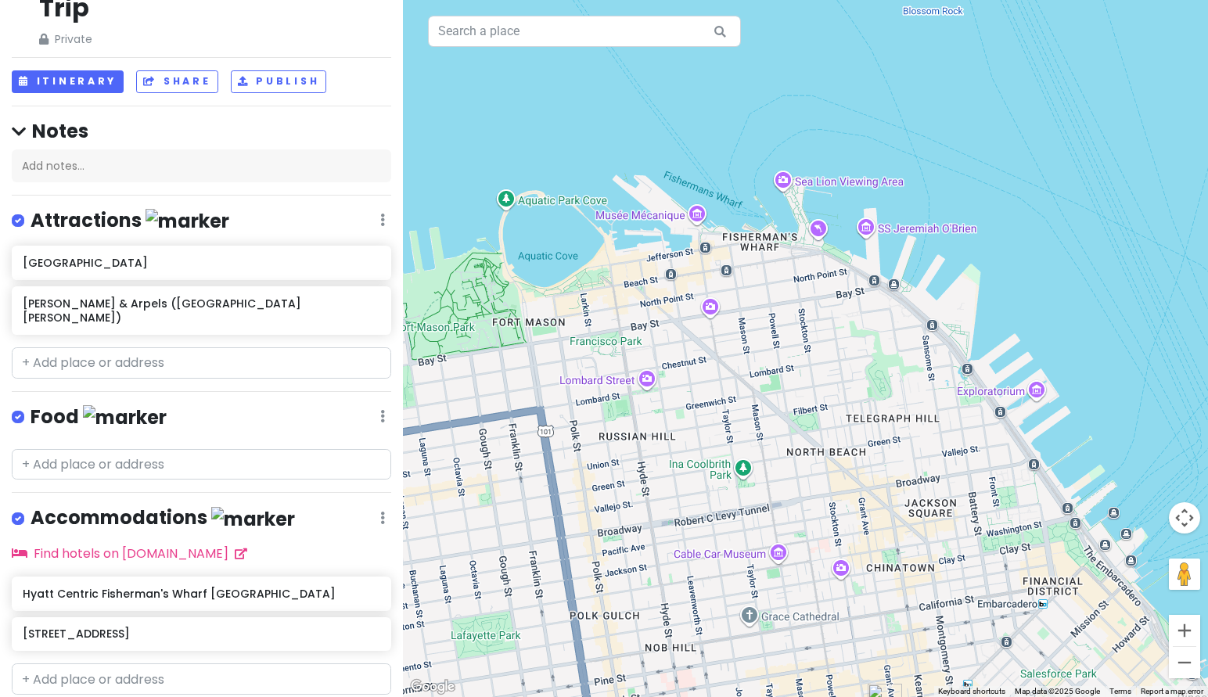
drag, startPoint x: 842, startPoint y: 494, endPoint x: 964, endPoint y: 294, distance: 233.8
click at [964, 295] on div at bounding box center [805, 348] width 805 height 697
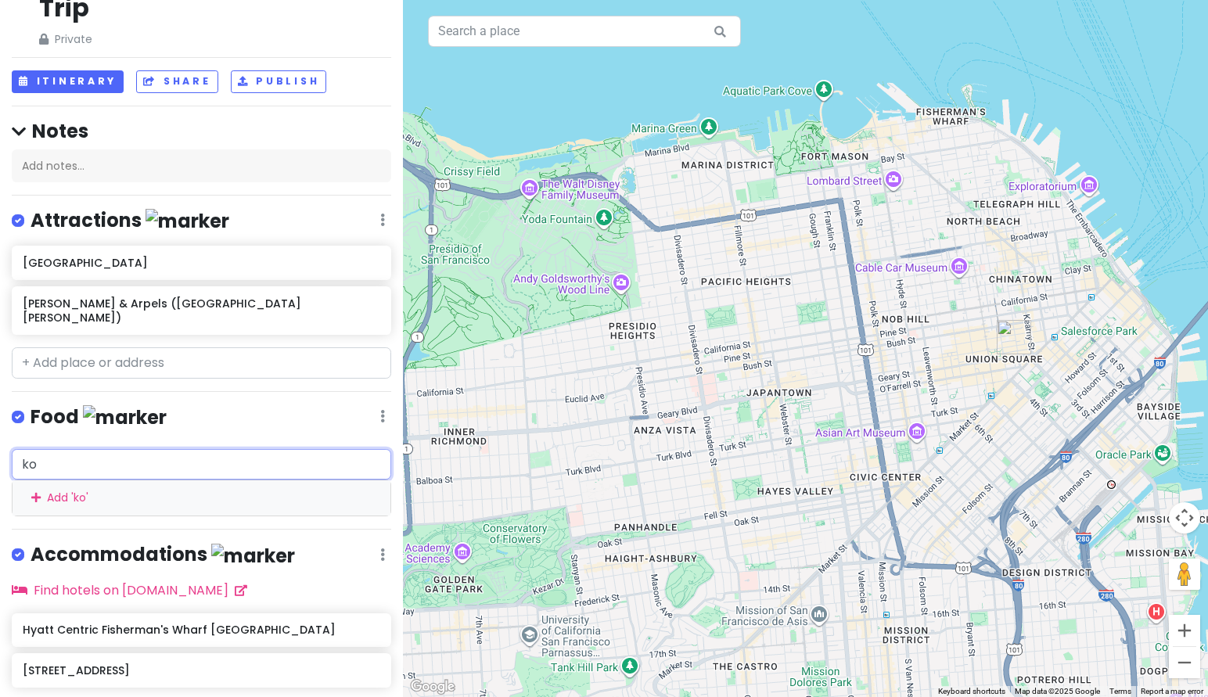
type input "k"
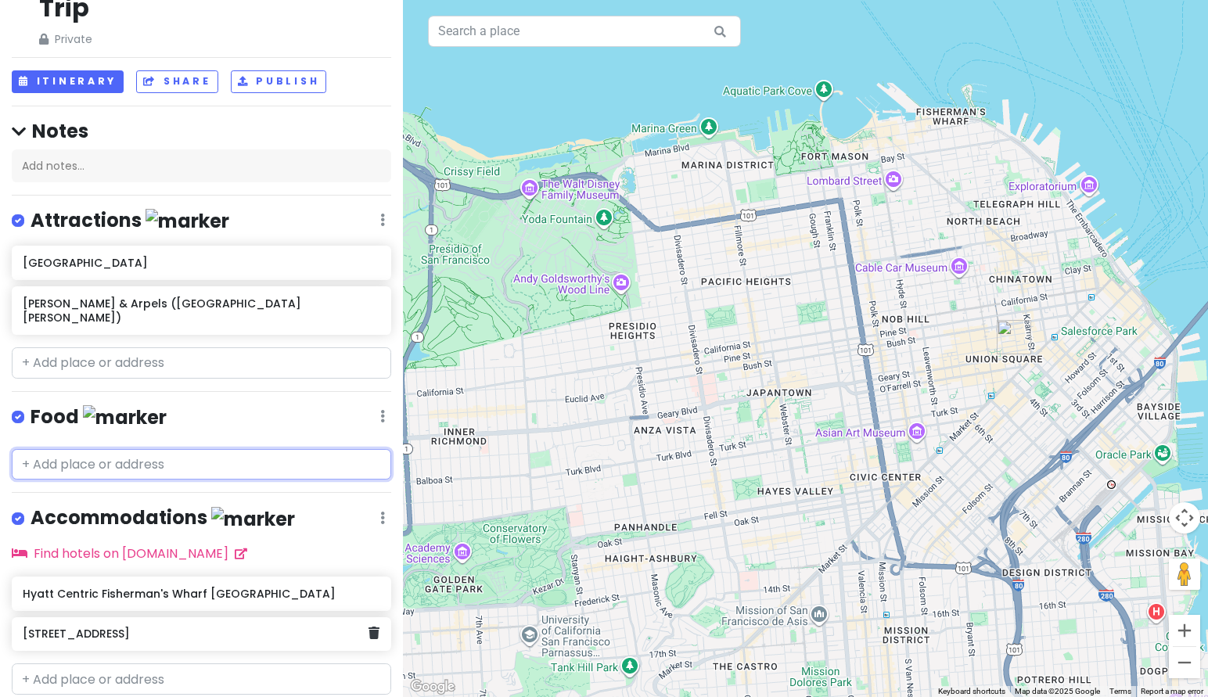
click at [155, 627] on h6 "[STREET_ADDRESS]" at bounding box center [196, 634] width 346 height 14
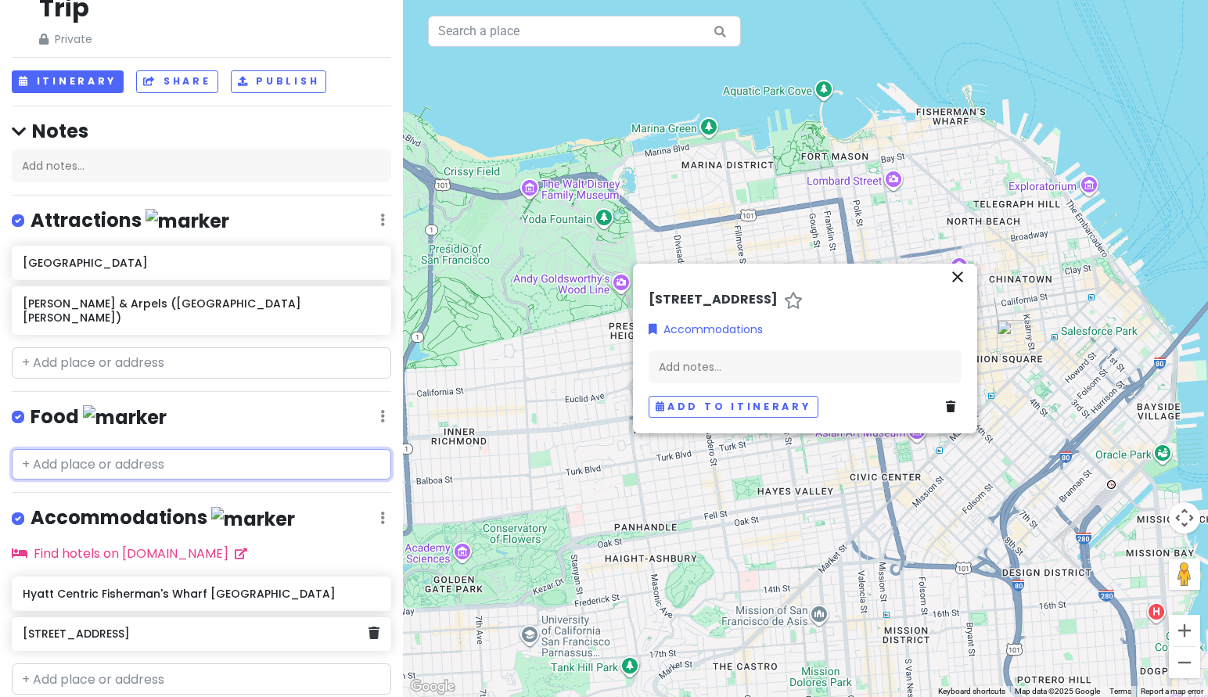
click at [155, 627] on h6 "[STREET_ADDRESS]" at bounding box center [196, 634] width 346 height 14
click at [803, 294] on icon at bounding box center [793, 300] width 19 height 13
click at [955, 264] on div "close 555 North Point Street, San Francisco, CA, US, 94133 Accommodations Add n…" at bounding box center [805, 349] width 344 height 171
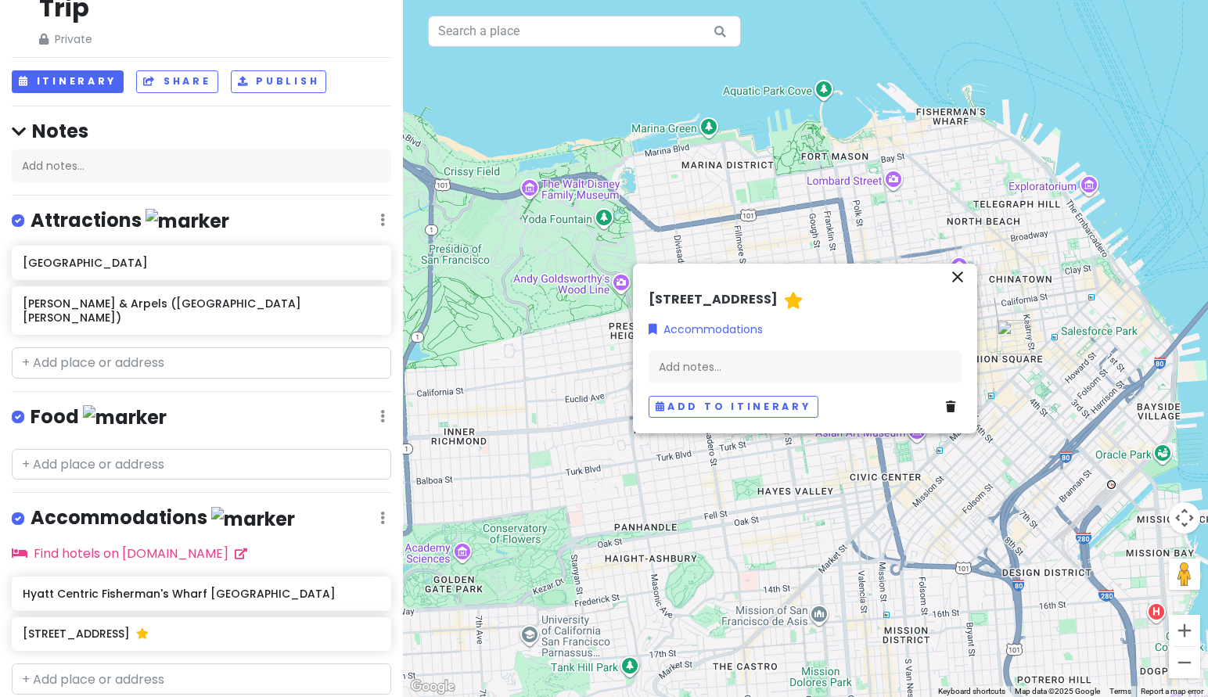
click at [957, 268] on icon "close" at bounding box center [957, 277] width 19 height 19
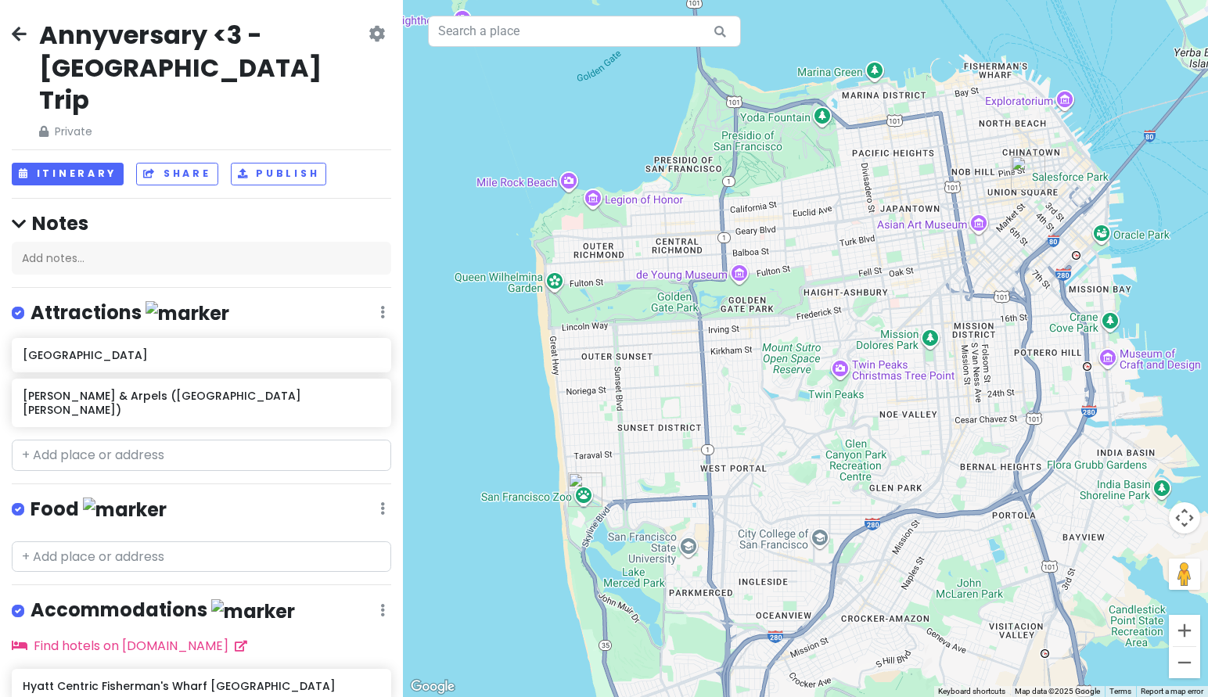
click at [380, 306] on icon at bounding box center [382, 312] width 5 height 13
click at [319, 378] on link "Reorder" at bounding box center [336, 397] width 125 height 38
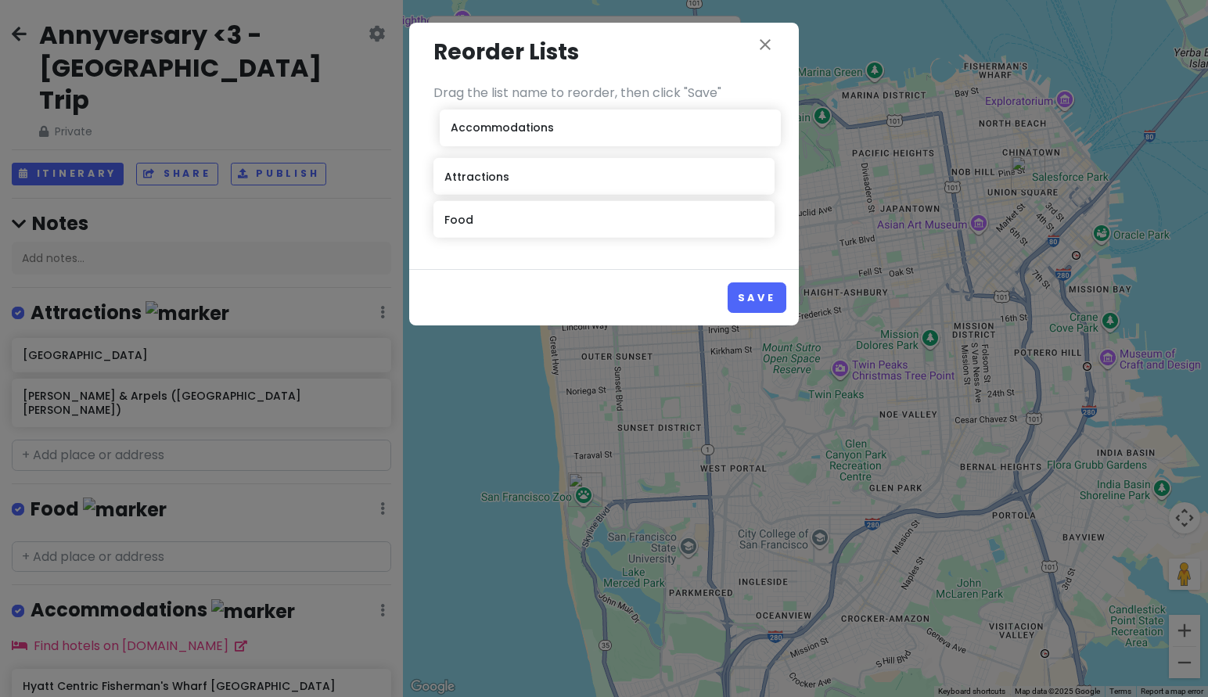
drag, startPoint x: 518, startPoint y: 219, endPoint x: 524, endPoint y: 128, distance: 91.7
click at [524, 128] on div "Attractions Food Accommodations" at bounding box center [603, 179] width 341 height 129
click at [755, 314] on div "Save" at bounding box center [604, 297] width 390 height 56
click at [755, 301] on button "Save" at bounding box center [756, 297] width 59 height 31
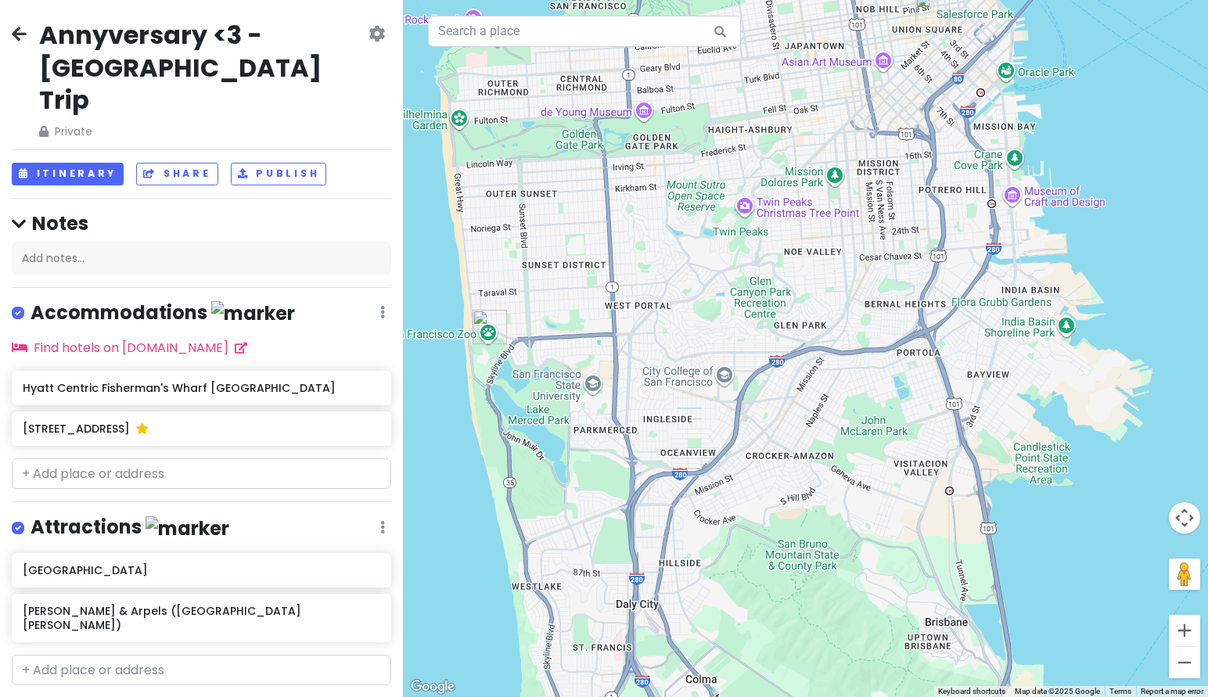
drag, startPoint x: 903, startPoint y: 262, endPoint x: 803, endPoint y: 99, distance: 192.1
click at [803, 99] on div at bounding box center [805, 348] width 805 height 697
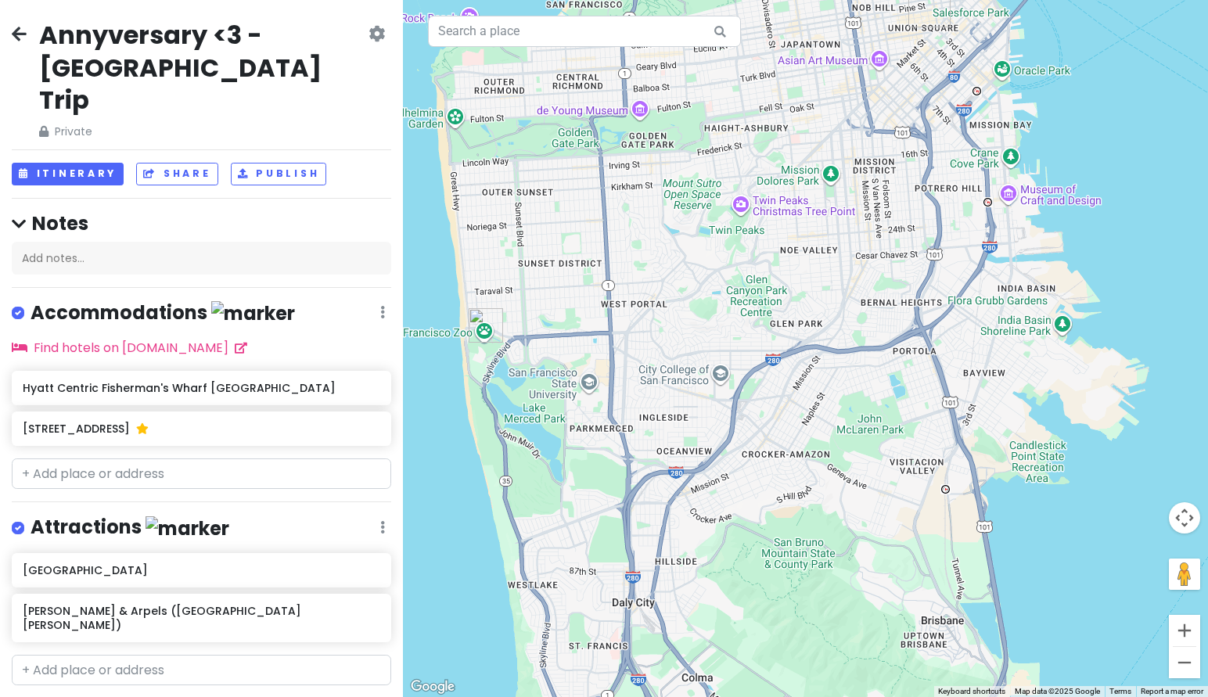
scroll to position [92, 0]
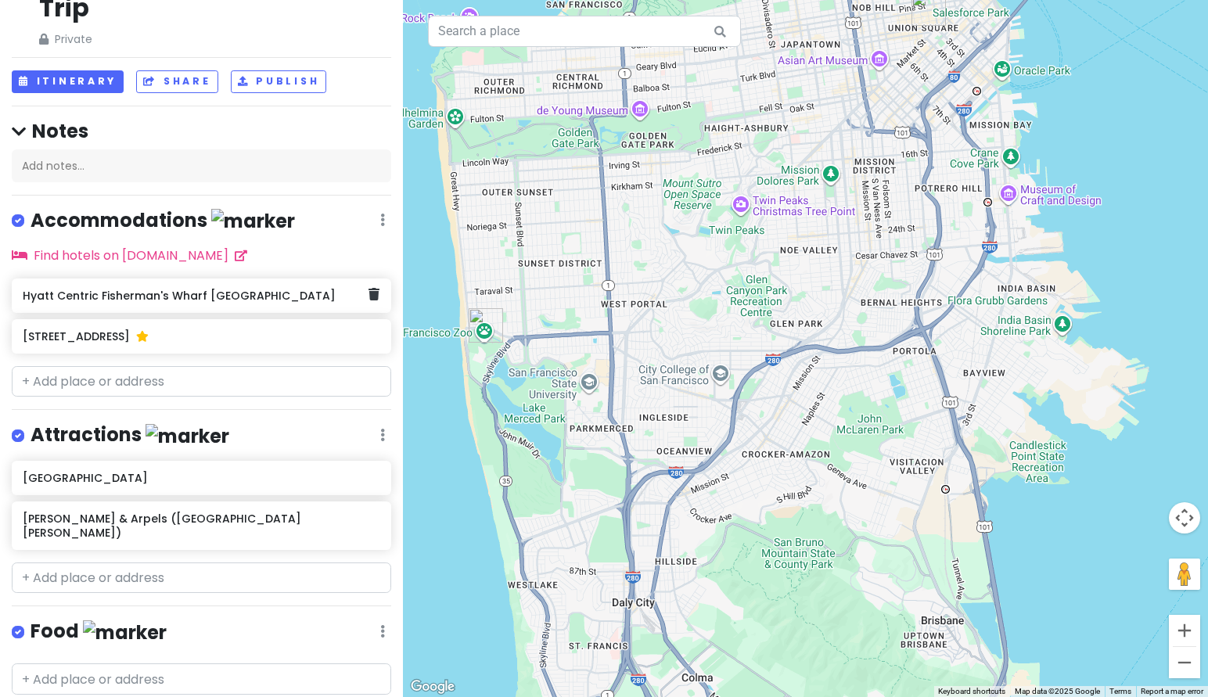
click at [173, 289] on h6 "Hyatt Centric Fisherman's Wharf [GEOGRAPHIC_DATA]" at bounding box center [196, 296] width 346 height 14
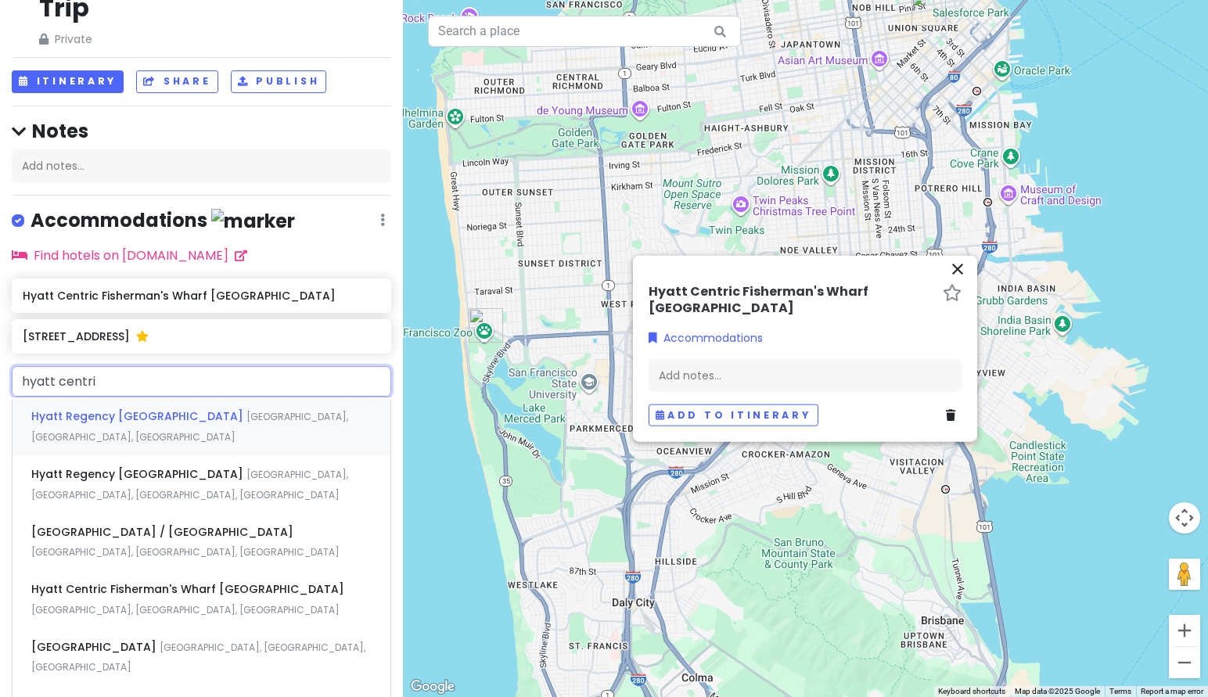
type input "hyatt centric"
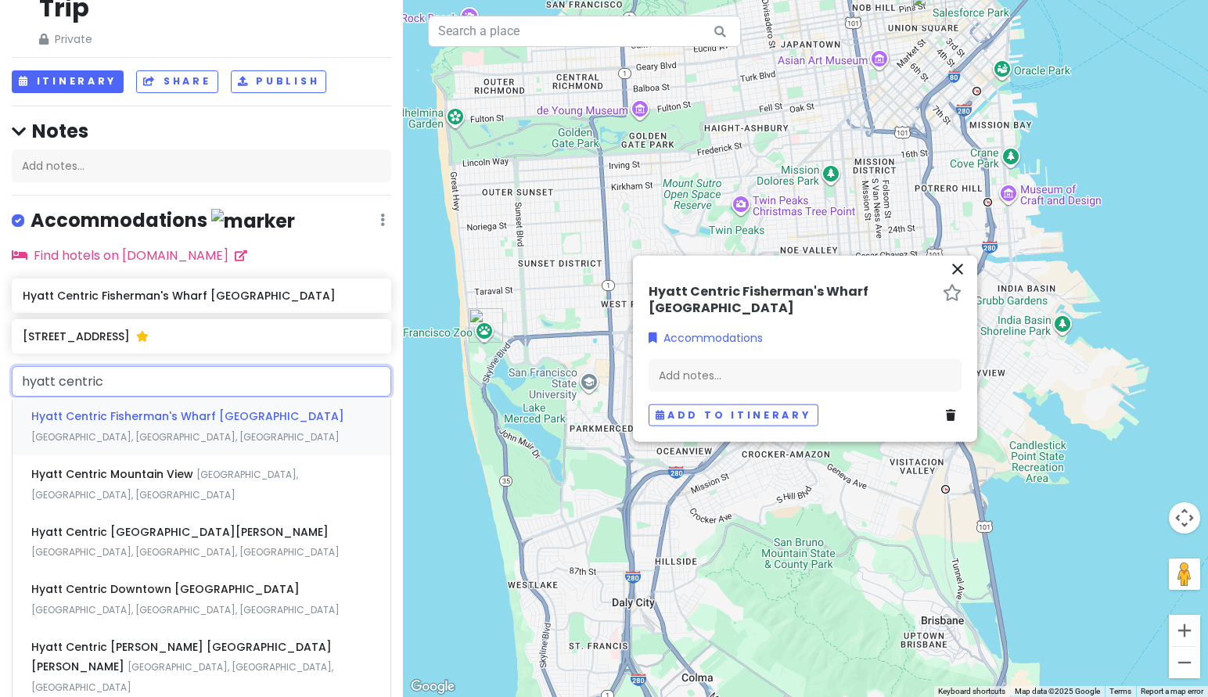
click at [130, 408] on span "Hyatt Centric Fisherman's Wharf [GEOGRAPHIC_DATA]" at bounding box center [187, 416] width 313 height 16
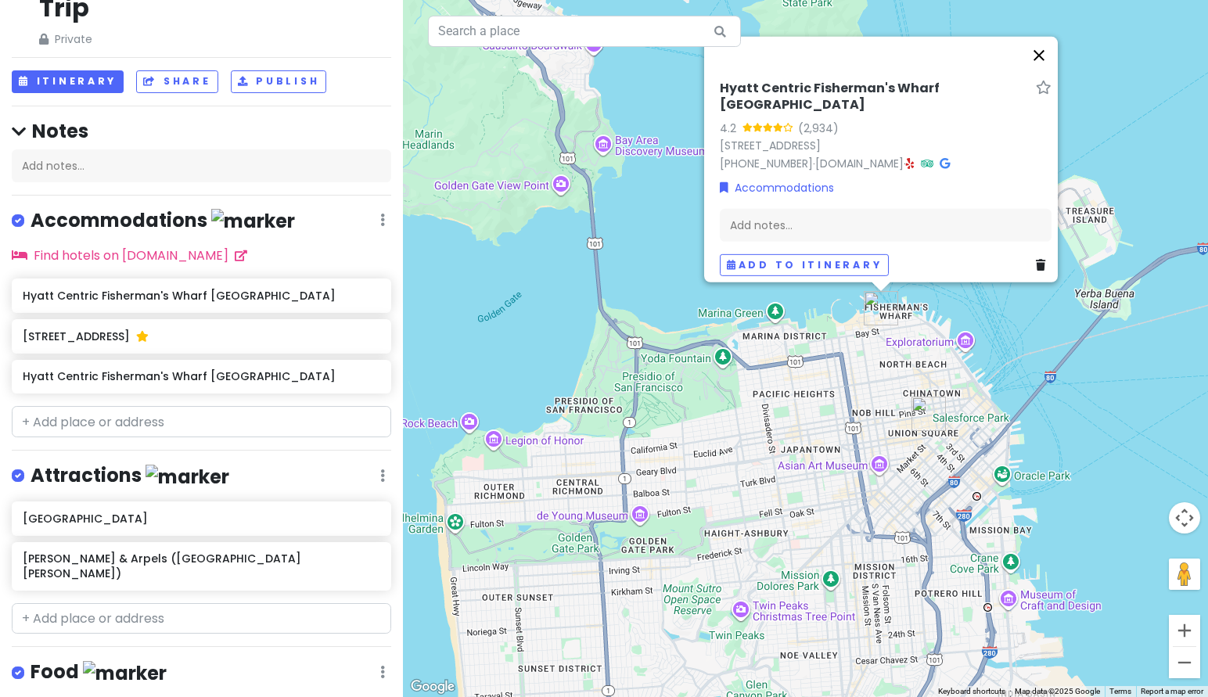
click at [1054, 62] on button "Close" at bounding box center [1039, 55] width 38 height 38
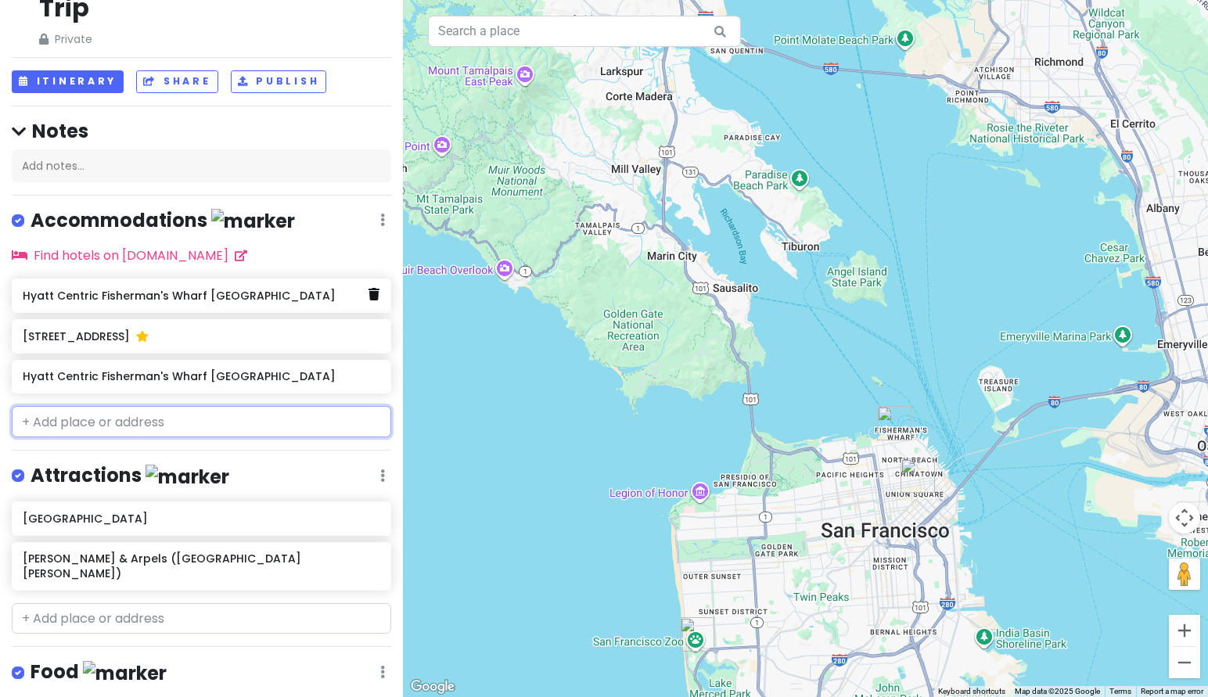
click at [368, 288] on icon at bounding box center [373, 294] width 11 height 13
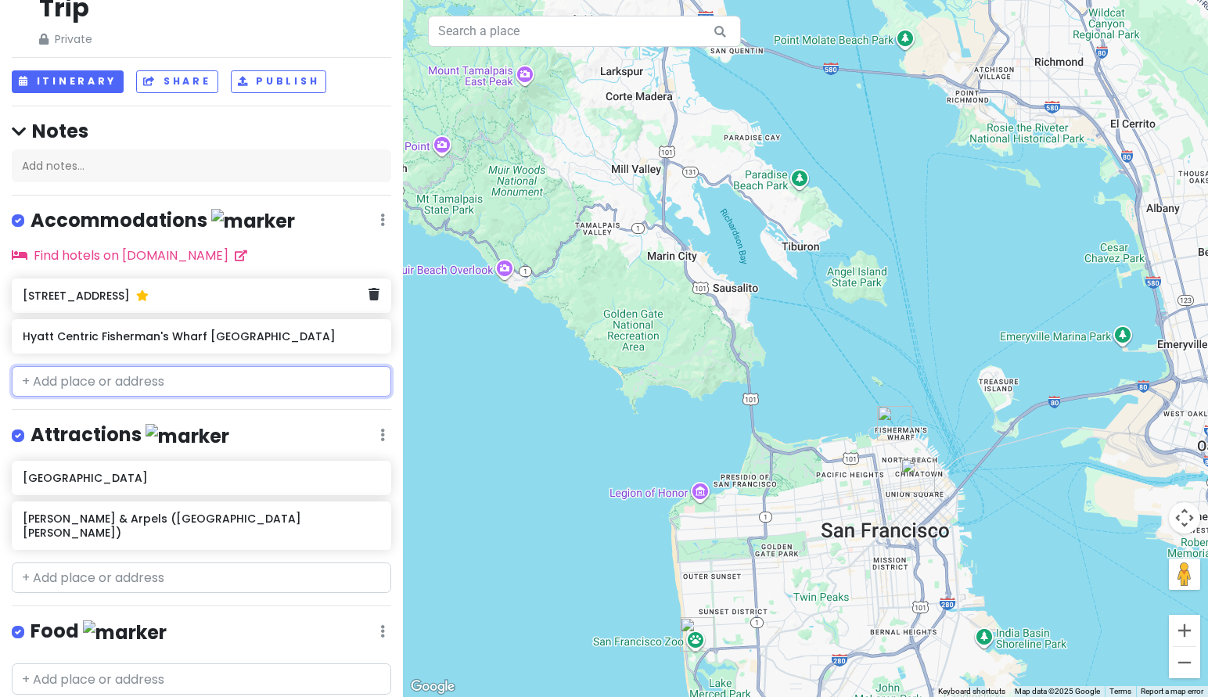
click at [368, 288] on icon at bounding box center [373, 294] width 11 height 13
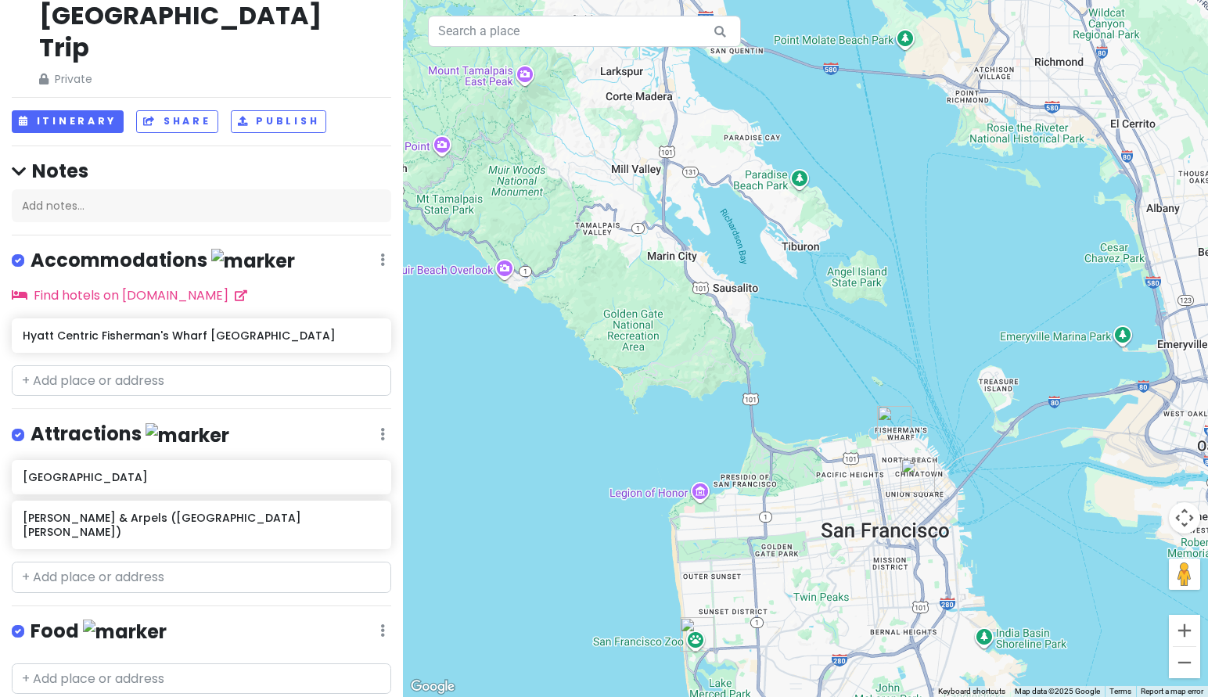
click at [830, 531] on div at bounding box center [805, 348] width 805 height 697
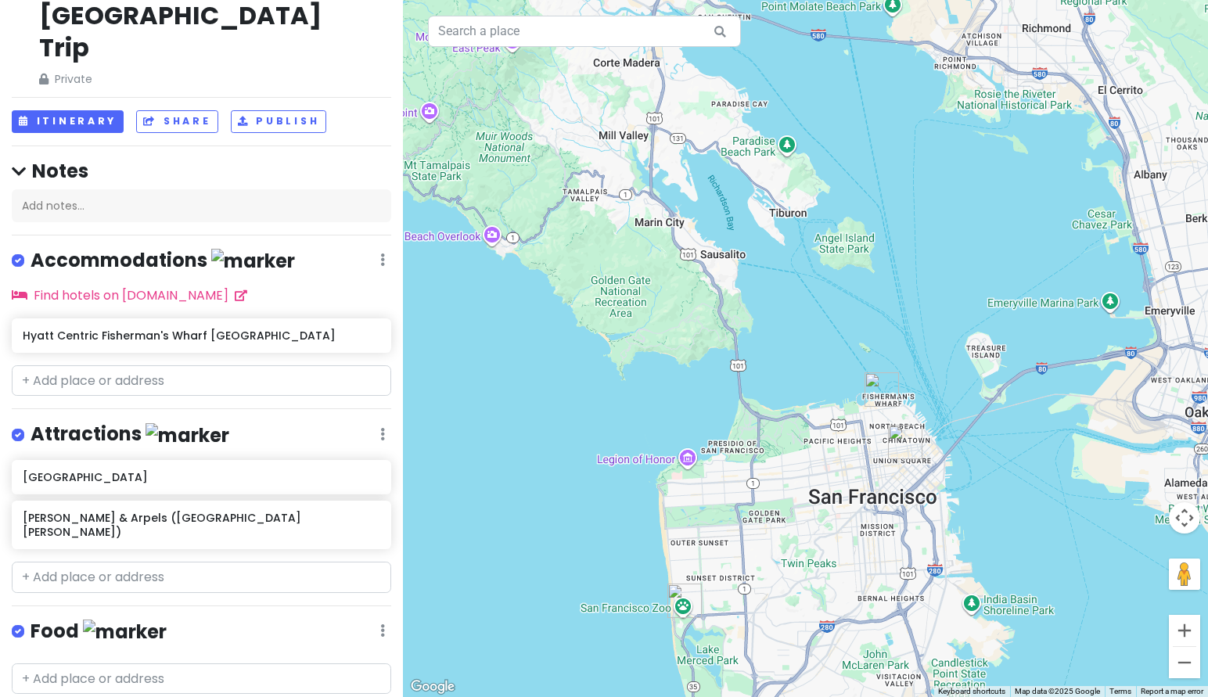
drag, startPoint x: 843, startPoint y: 584, endPoint x: 819, endPoint y: 519, distance: 69.3
click at [819, 519] on div at bounding box center [805, 348] width 805 height 697
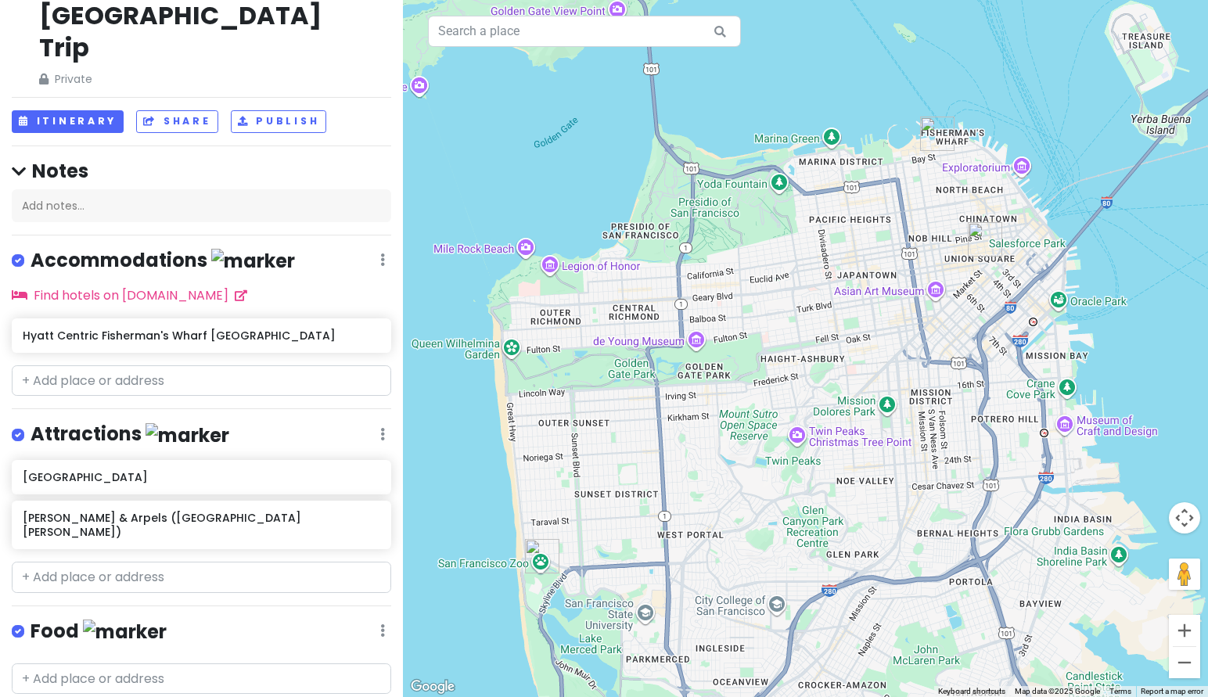
drag, startPoint x: 774, startPoint y: 399, endPoint x: 821, endPoint y: 422, distance: 53.2
click at [821, 422] on div at bounding box center [805, 348] width 805 height 697
